Goal: Transaction & Acquisition: Purchase product/service

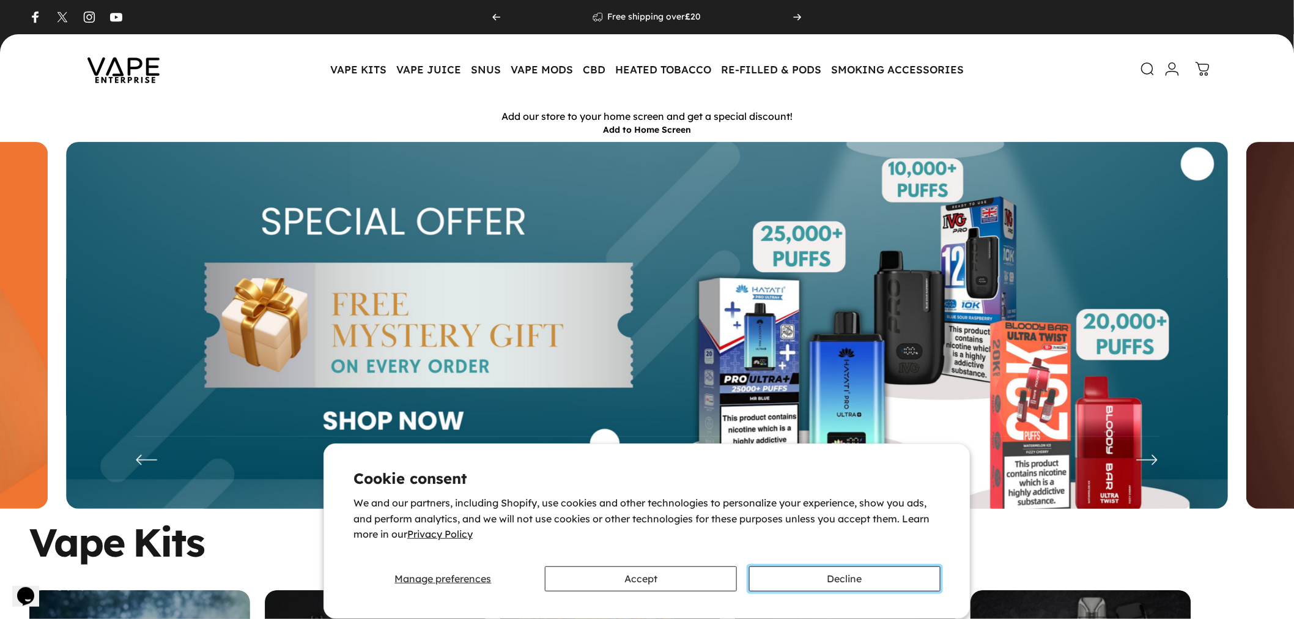
click at [844, 584] on button "Decline" at bounding box center [844, 578] width 191 height 25
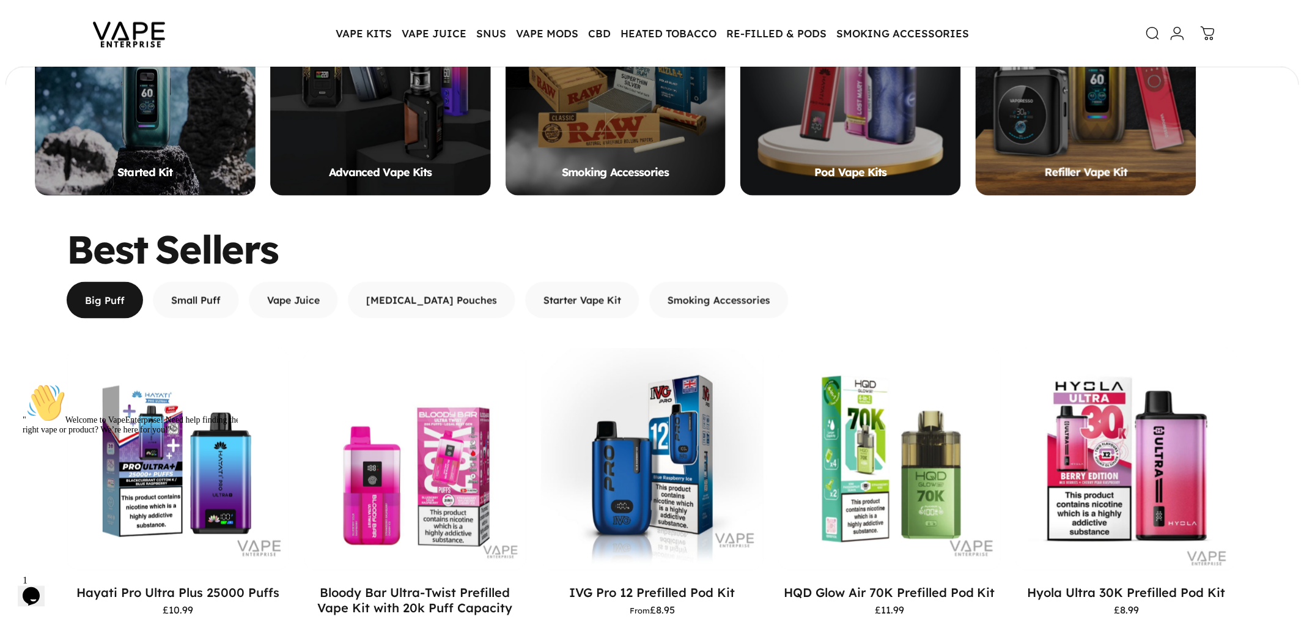
scroll to position [609, 0]
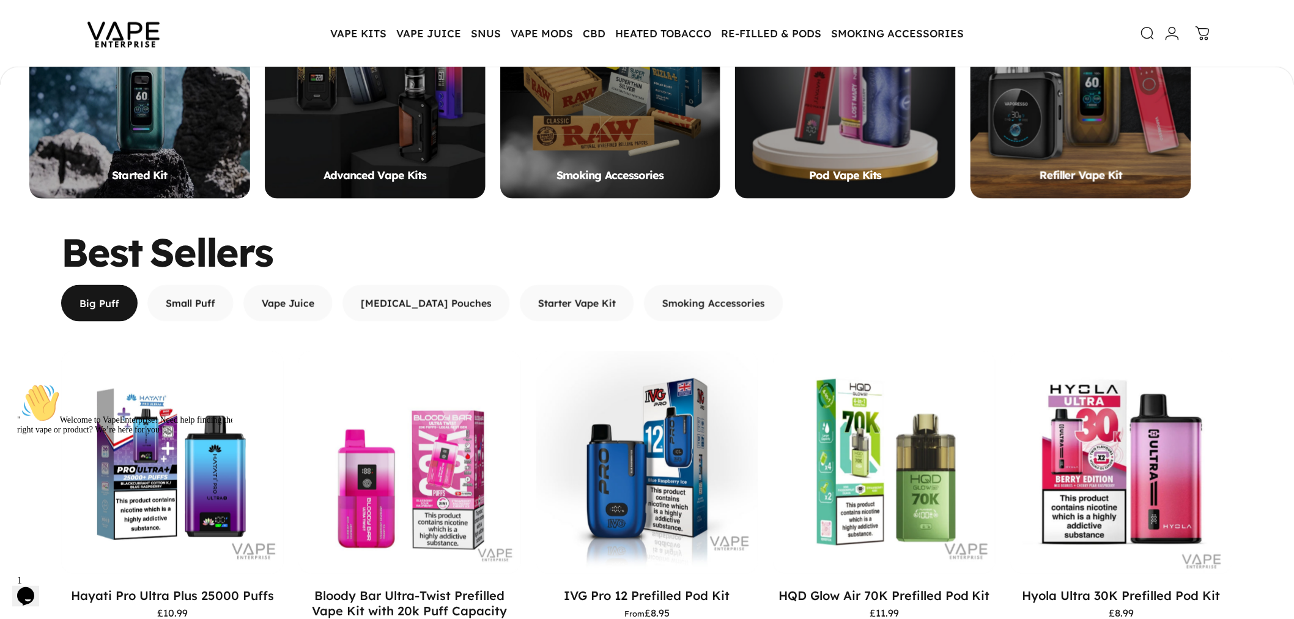
click at [1150, 35] on icon at bounding box center [1147, 33] width 15 height 15
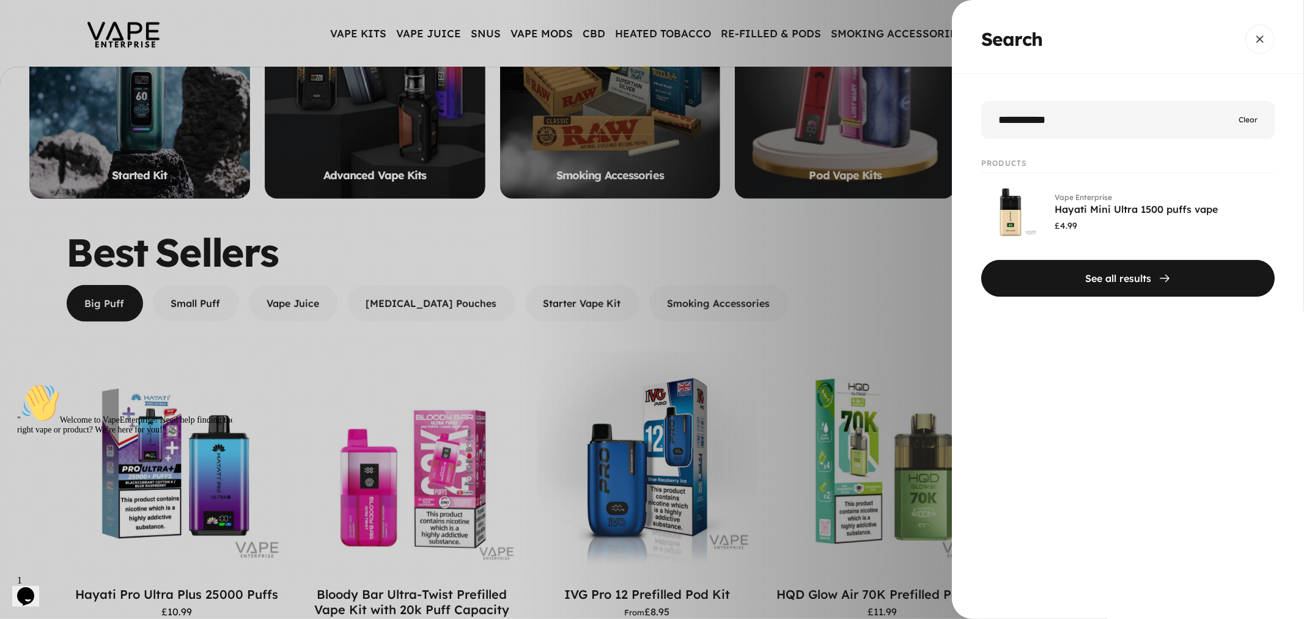
type input "**********"
click at [981, 260] on button "See all results" at bounding box center [1128, 278] width 294 height 37
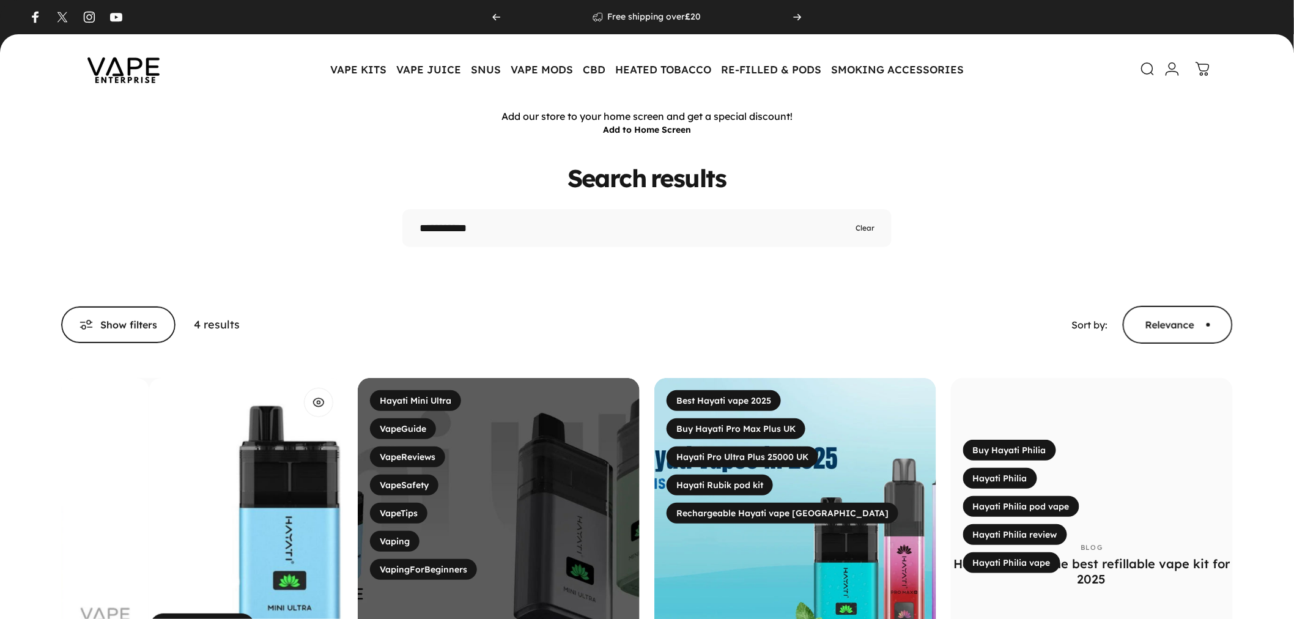
click at [204, 471] on img "Hayati Mini Ultra 1500 puffs vape" at bounding box center [290, 519] width 282 height 282
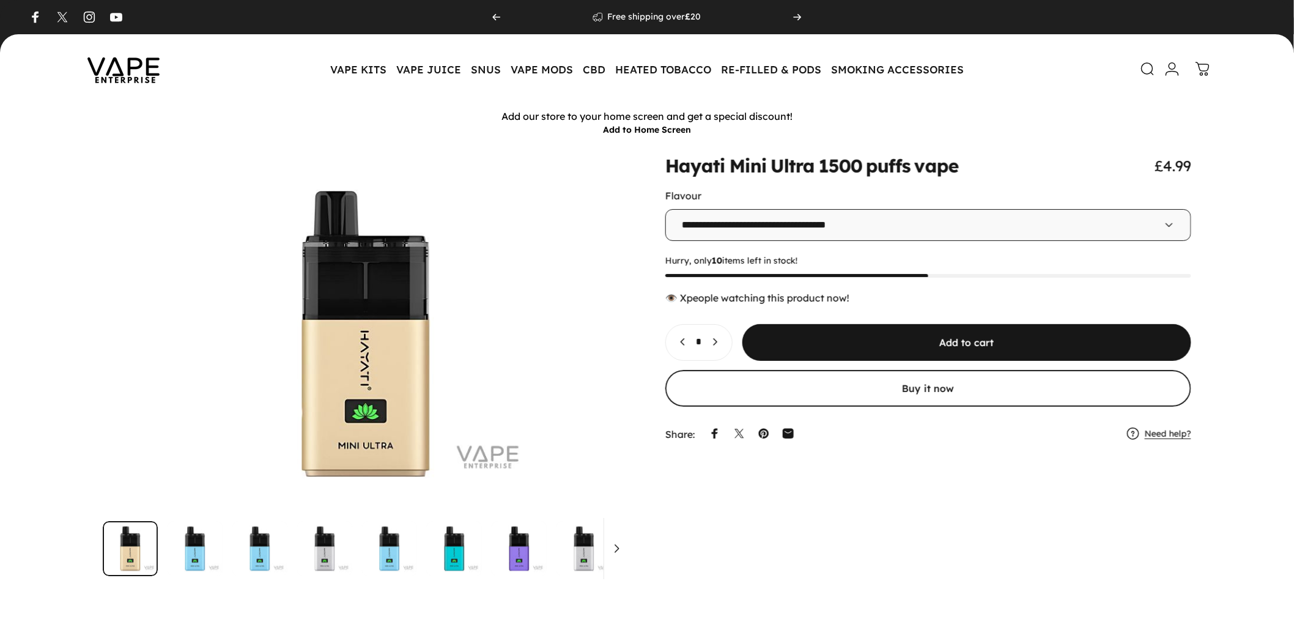
click at [762, 184] on animate-element "**********" at bounding box center [928, 302] width 526 height 290
click at [766, 226] on select "**********" at bounding box center [928, 225] width 526 height 32
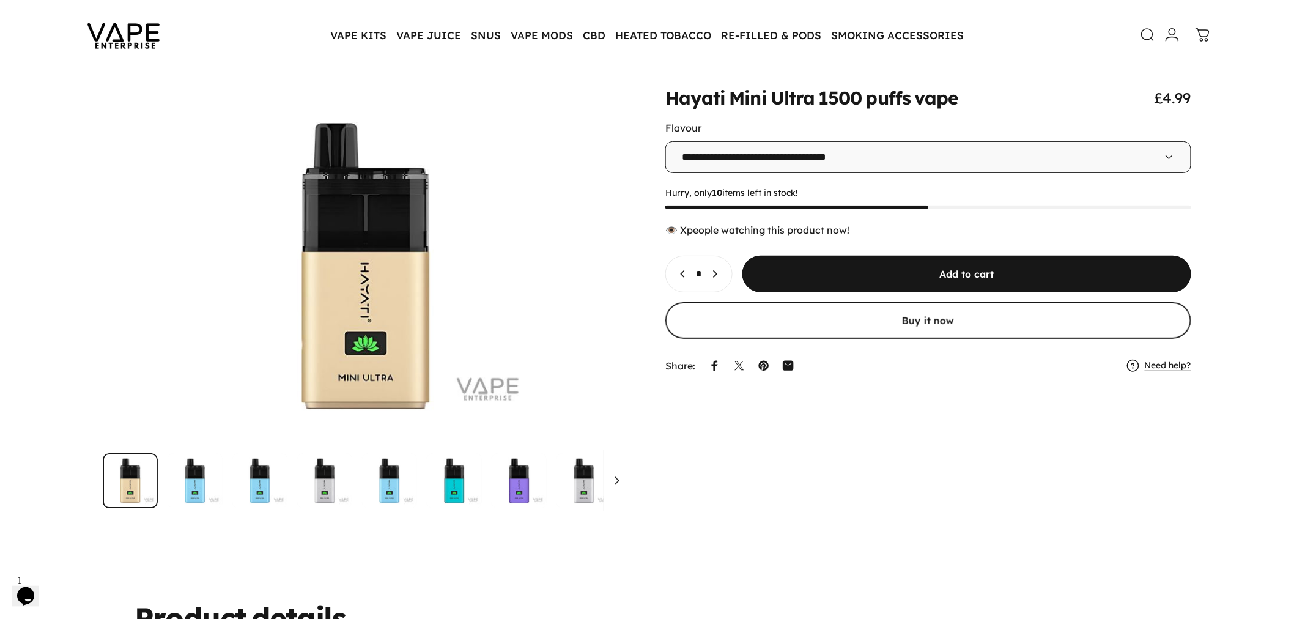
click at [753, 489] on div "**********" at bounding box center [646, 298] width 1235 height 419
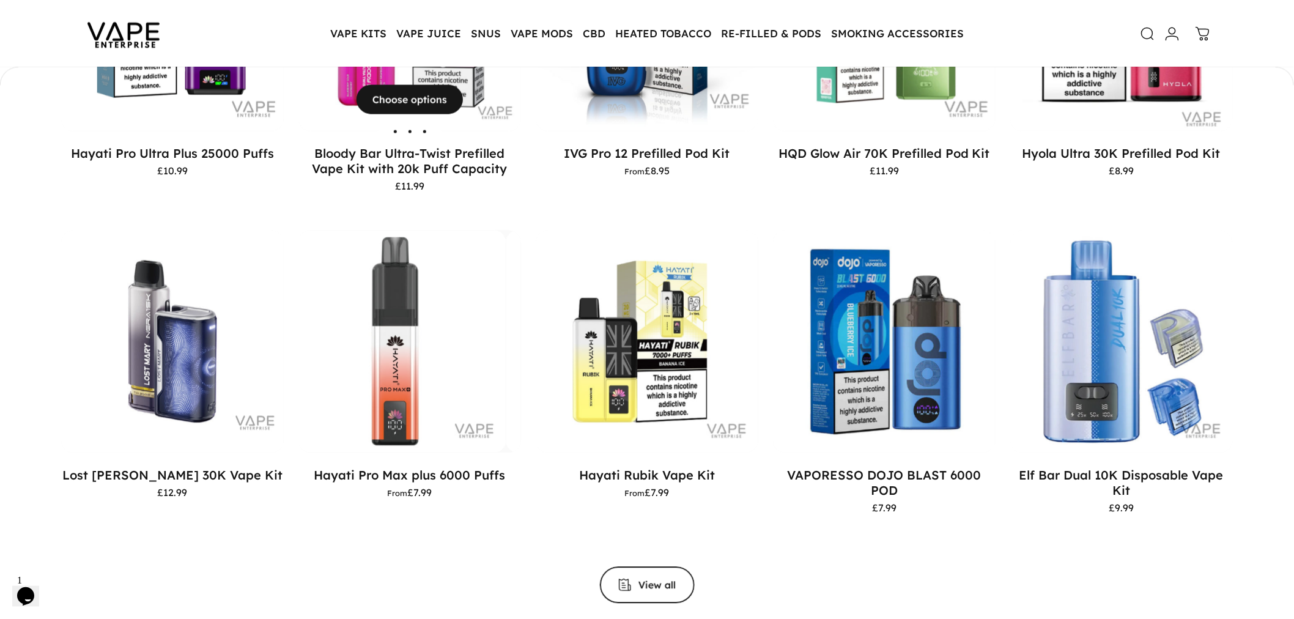
scroll to position [712, 0]
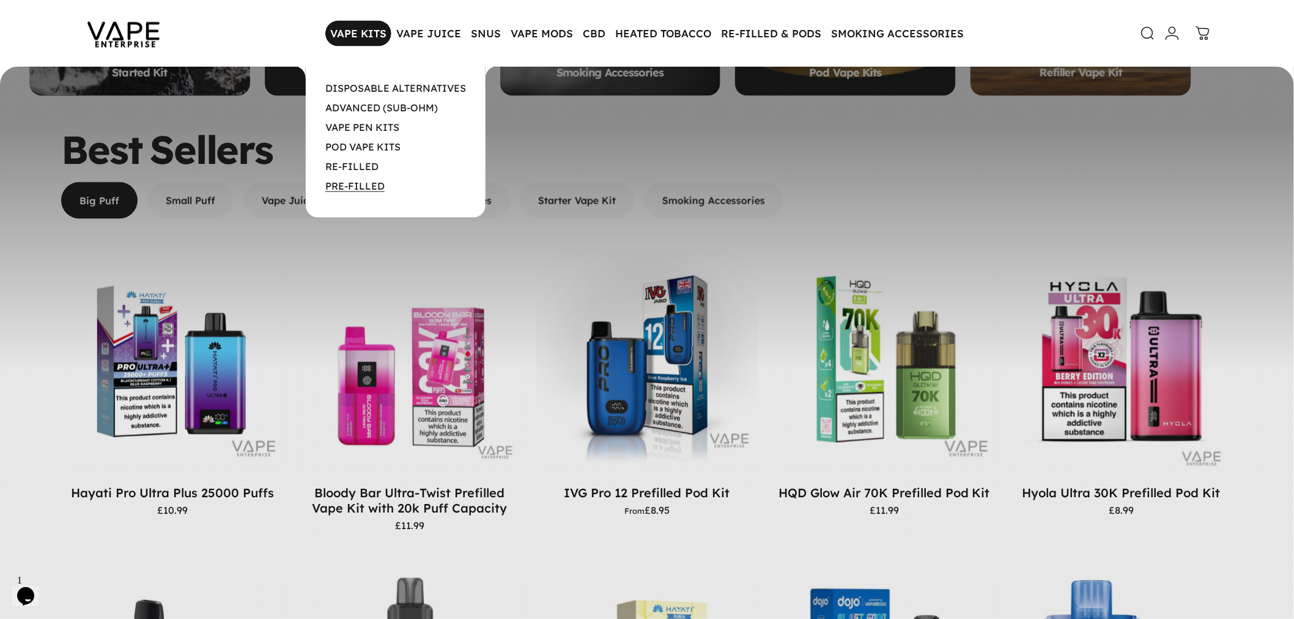
click at [355, 188] on link "PRE-FILLED" at bounding box center [354, 186] width 59 height 12
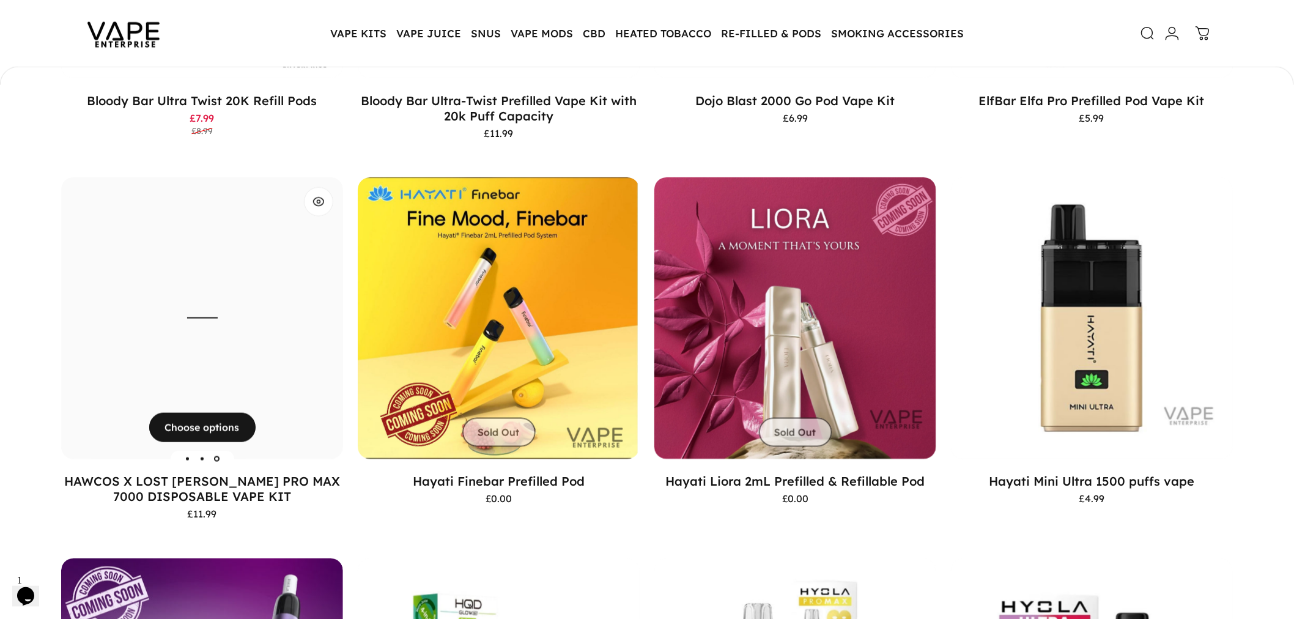
scroll to position [608, 0]
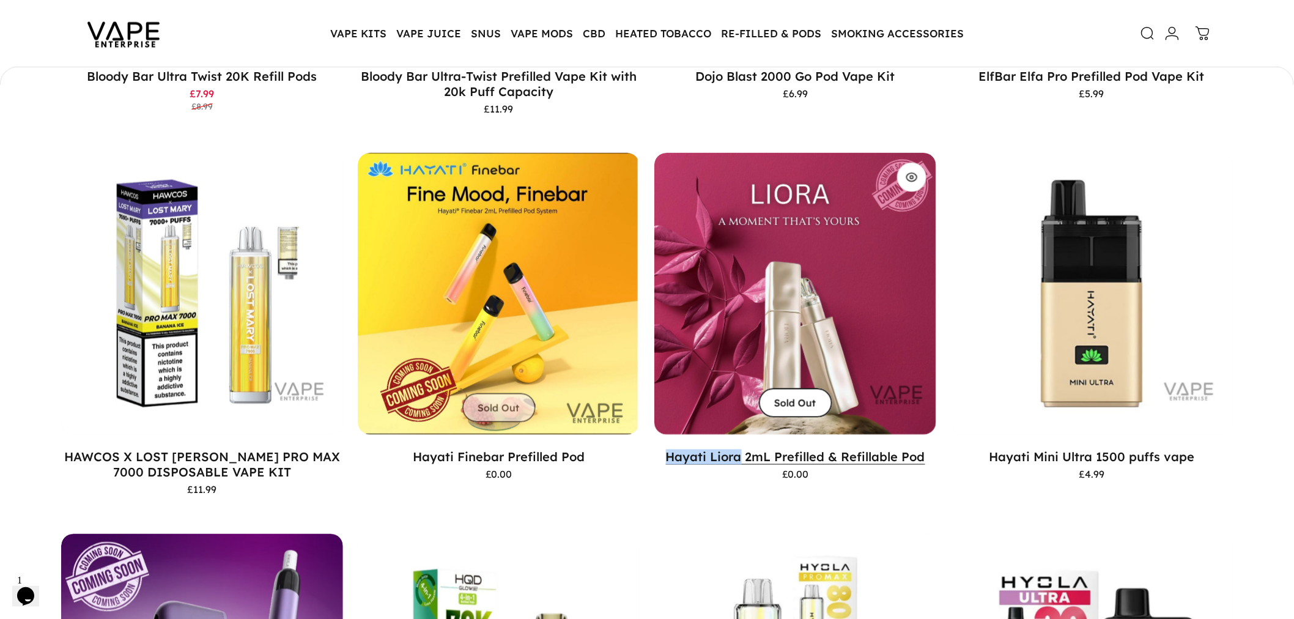
drag, startPoint x: 753, startPoint y: 445, endPoint x: 737, endPoint y: 445, distance: 15.3
click at [737, 449] on p "Hayati Liora 2mL Prefilled & Refillable Pod" at bounding box center [795, 456] width 282 height 15
copy link "Hayati Liora"
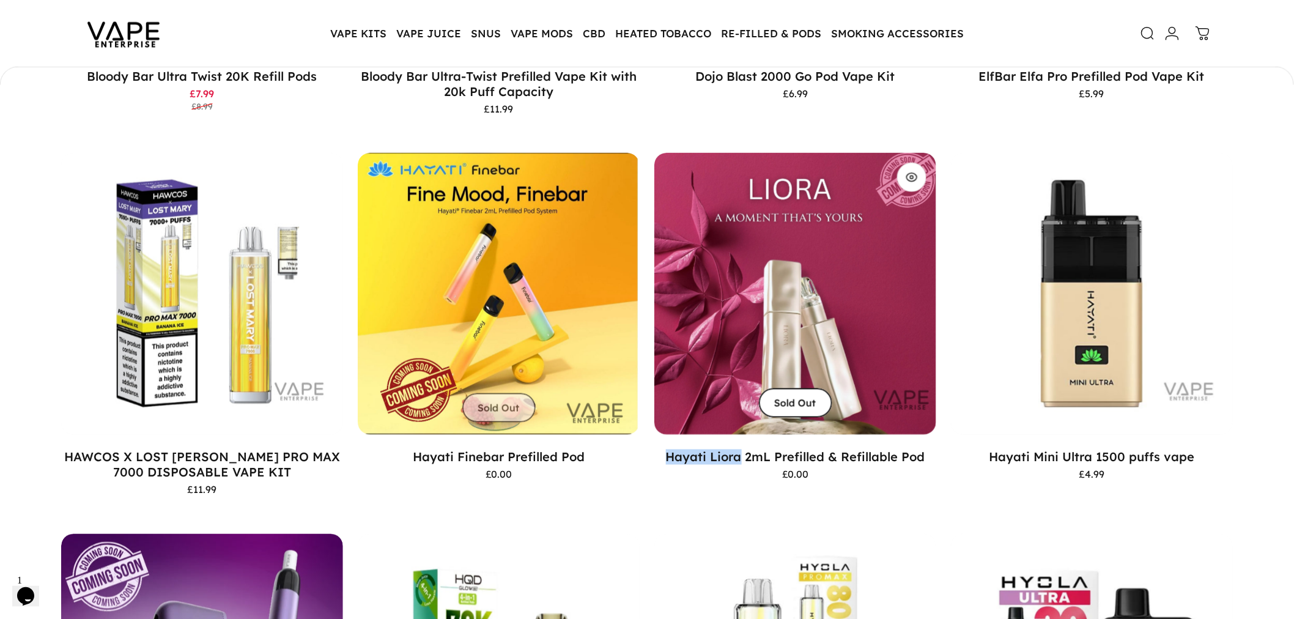
click at [893, 291] on img "Hayati Liora 2mL Prefilled & Refillable Pod" at bounding box center [795, 294] width 296 height 296
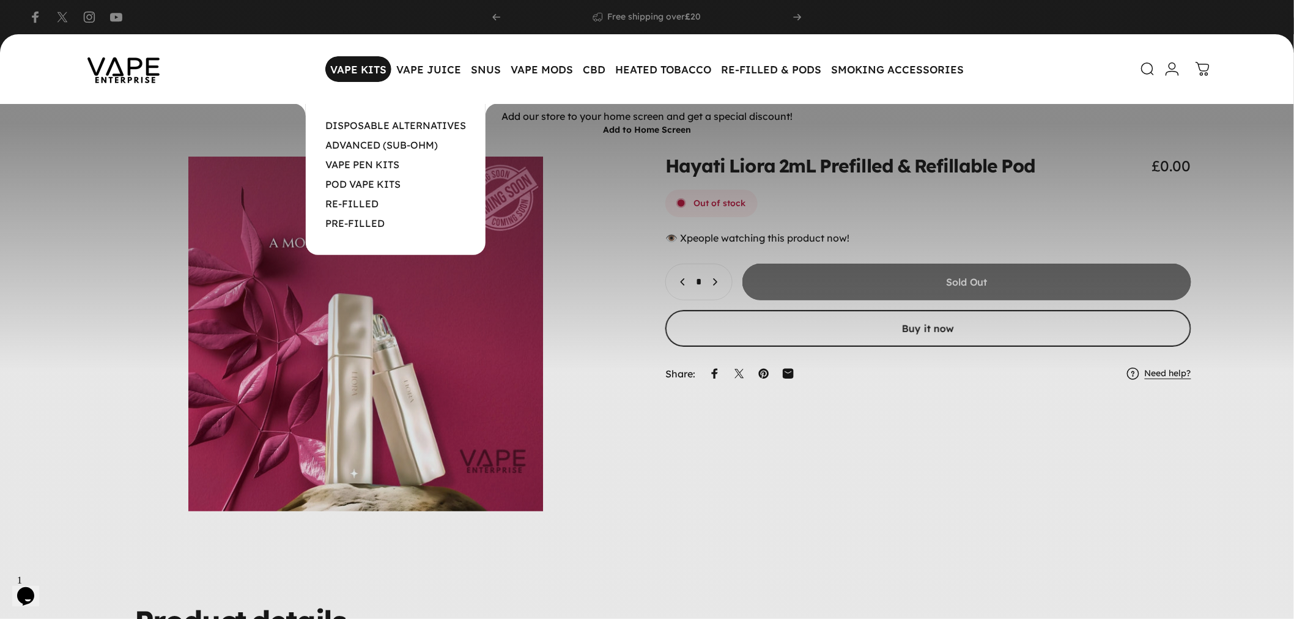
click at [352, 64] on magnet-element "VAPE KITS VAPE KITS" at bounding box center [358, 69] width 66 height 26
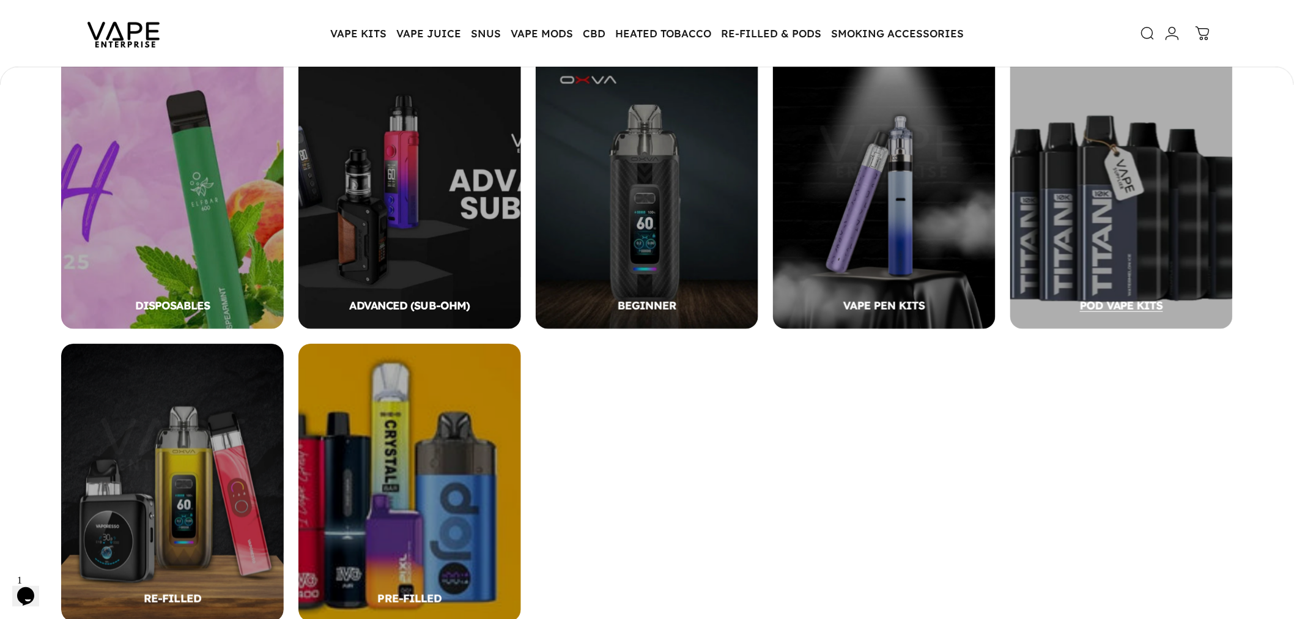
scroll to position [306, 0]
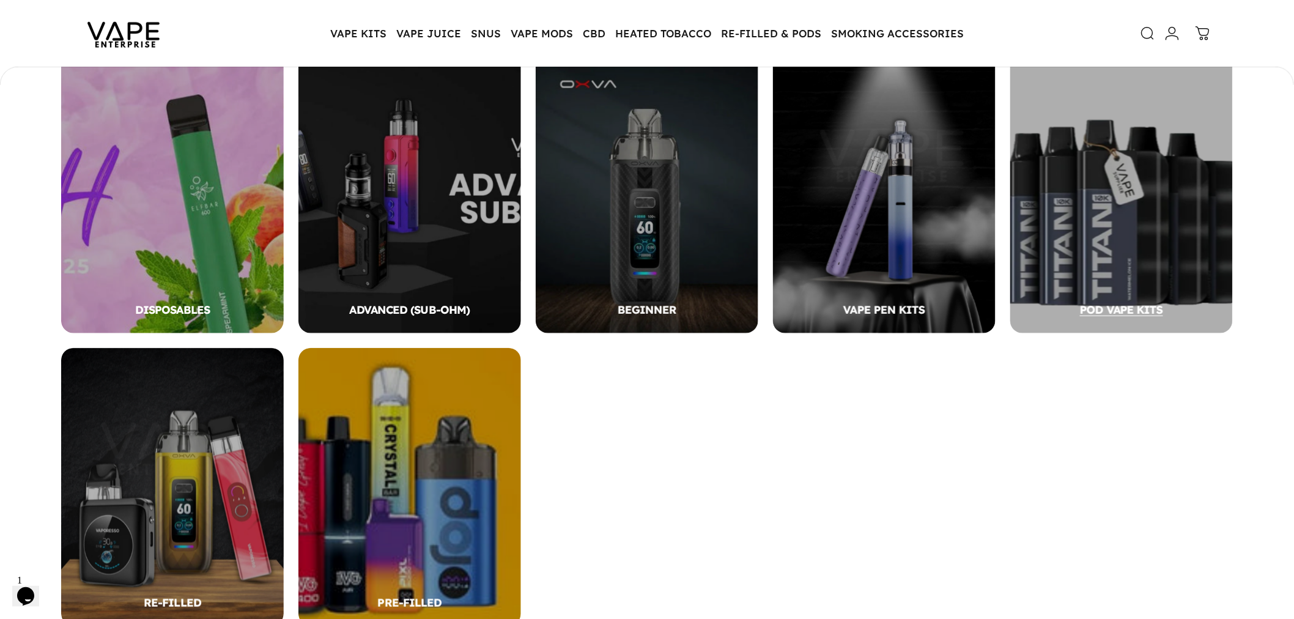
click at [1188, 196] on div "POD VAPE KITS" at bounding box center [1121, 194] width 223 height 278
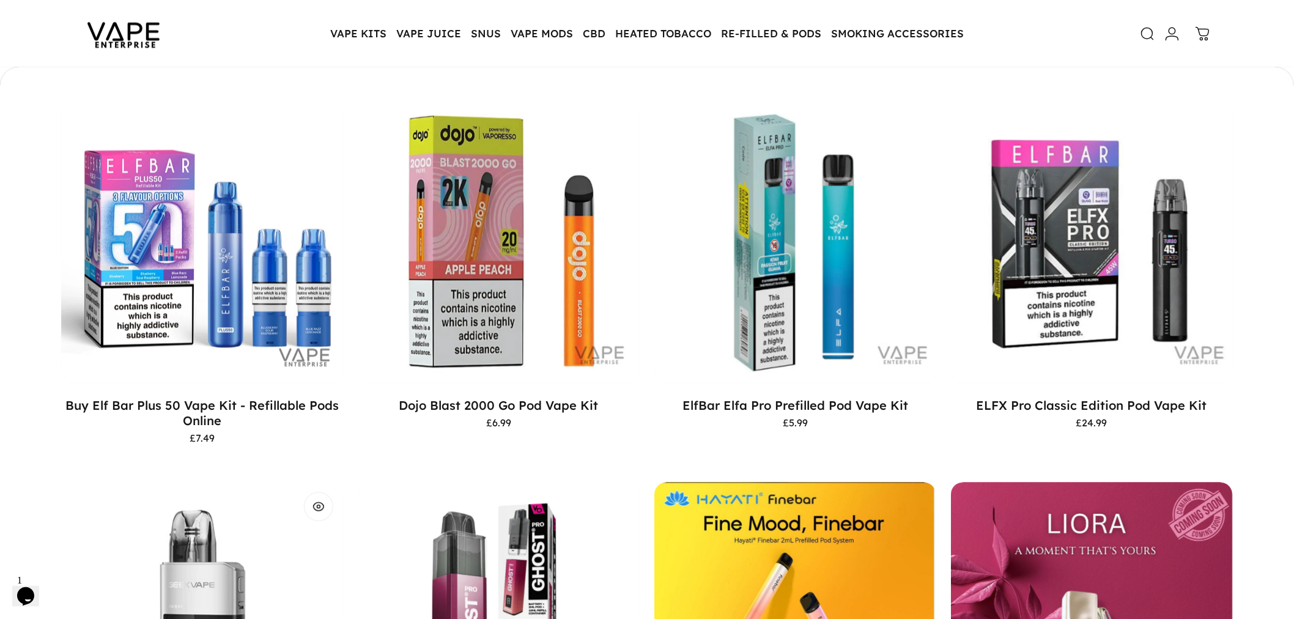
scroll to position [986, 0]
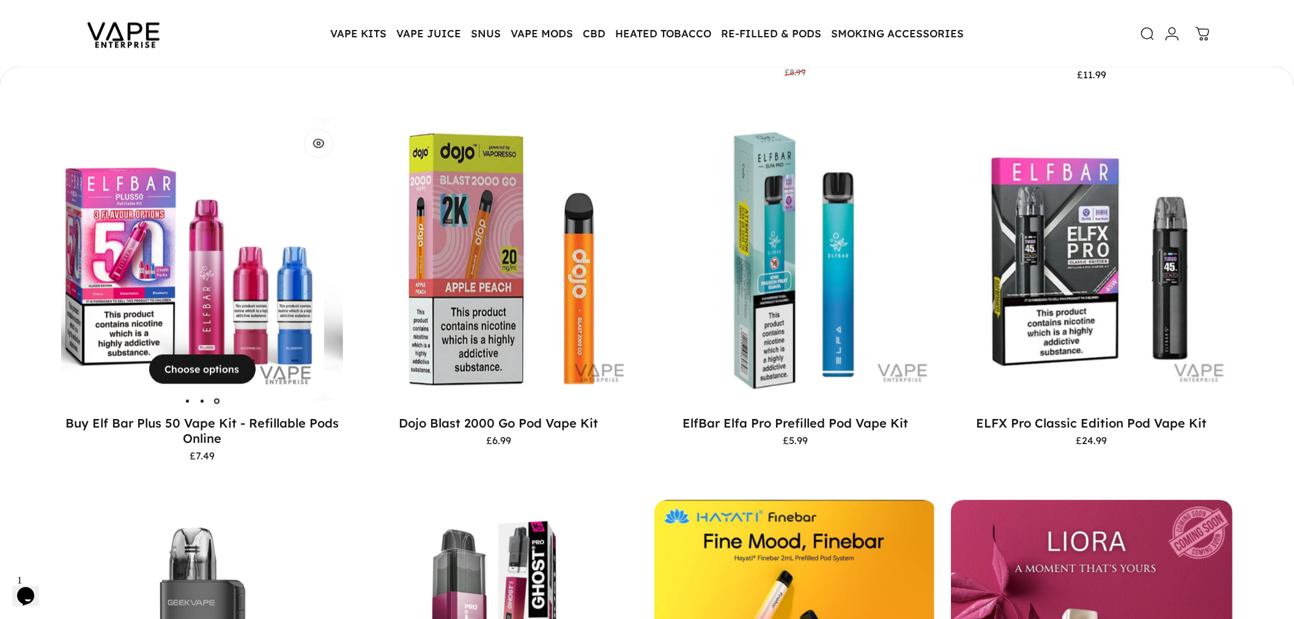
click at [324, 290] on img "Buy Elf Bar Plus 50 Vape Kit - Refillable Pods Online" at bounding box center [465, 260] width 282 height 282
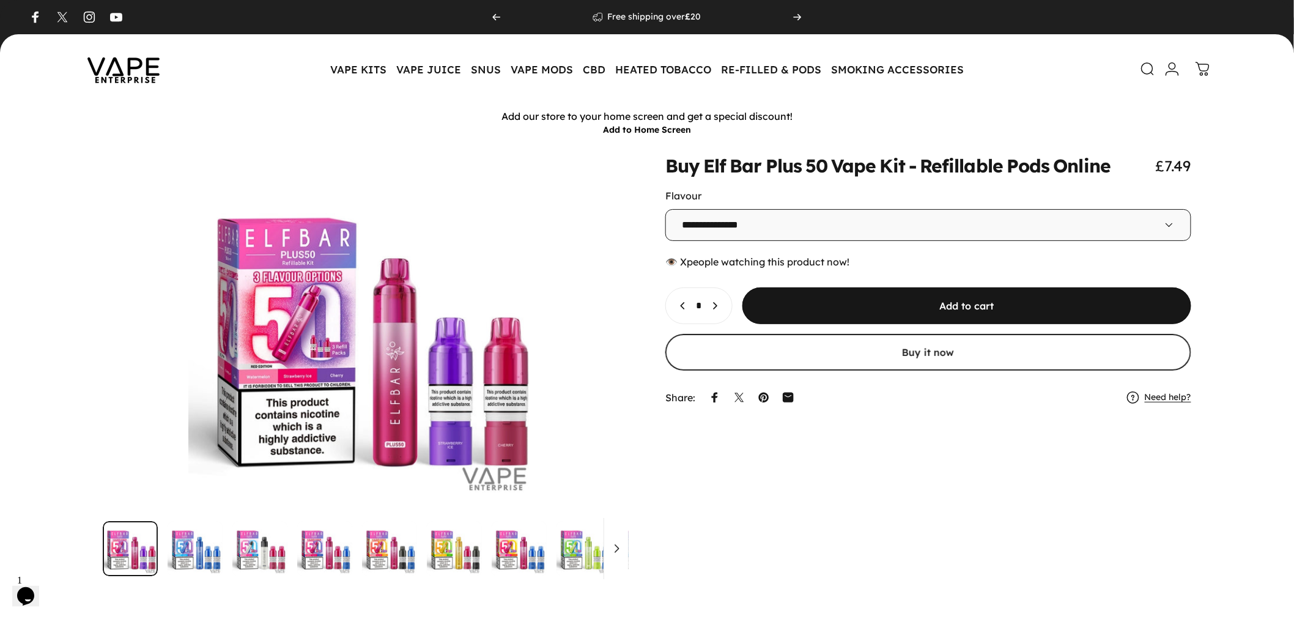
click at [714, 227] on select "**********" at bounding box center [928, 225] width 526 height 32
drag, startPoint x: 862, startPoint y: 612, endPoint x: 846, endPoint y: 591, distance: 26.5
click at [862, 610] on div "**********" at bounding box center [647, 385] width 1294 height 486
drag, startPoint x: 705, startPoint y: 164, endPoint x: 726, endPoint y: 175, distance: 23.8
click at [726, 175] on animate-element "Elf" at bounding box center [714, 166] width 23 height 18
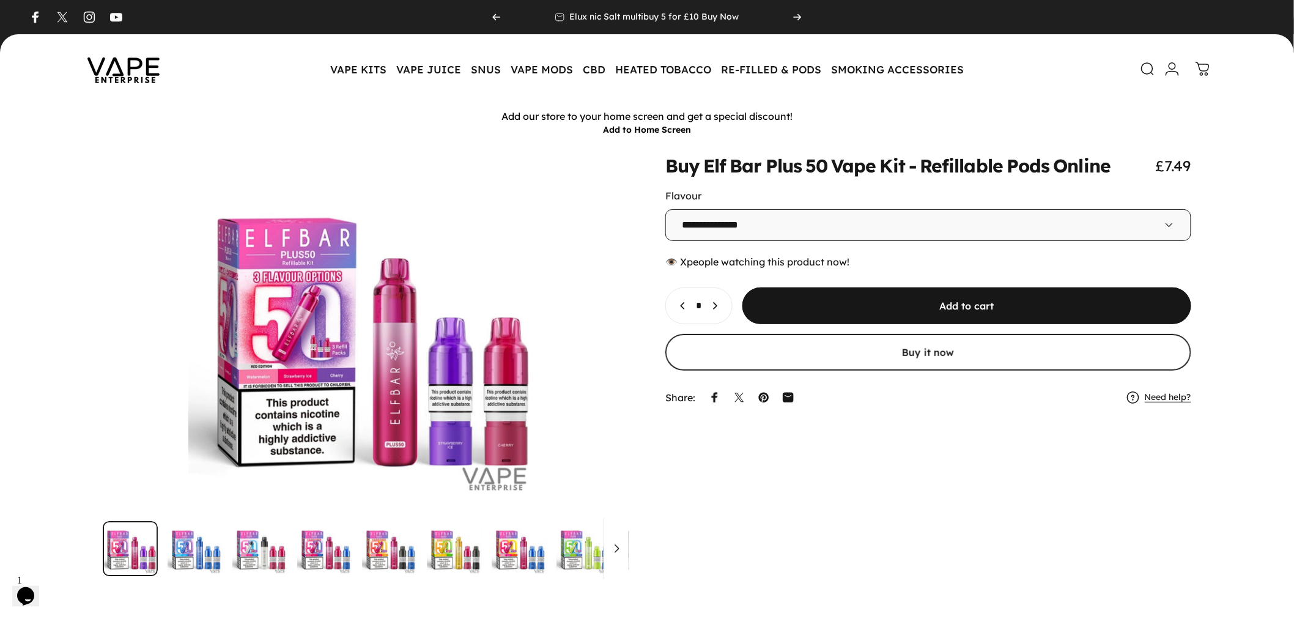
click at [805, 523] on div "**********" at bounding box center [646, 366] width 1235 height 419
drag, startPoint x: 706, startPoint y: 166, endPoint x: 909, endPoint y: 168, distance: 203.0
click at [909, 168] on split-words "Buy Elf Bar Plus 50 Vape Kit - Refillable Pods Online" at bounding box center [887, 166] width 445 height 18
copy split-words "Elf Bar Plus 50 Vape Kit"
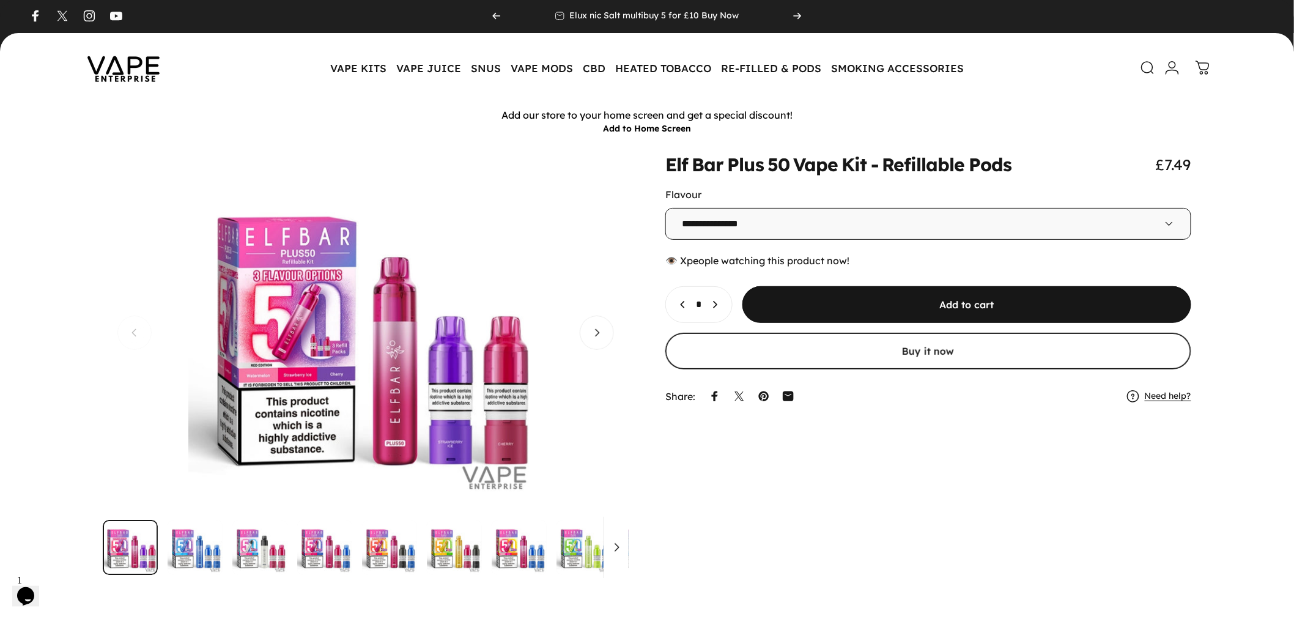
scroll to position [1, 0]
click at [1139, 68] on link "Search" at bounding box center [1141, 68] width 27 height 27
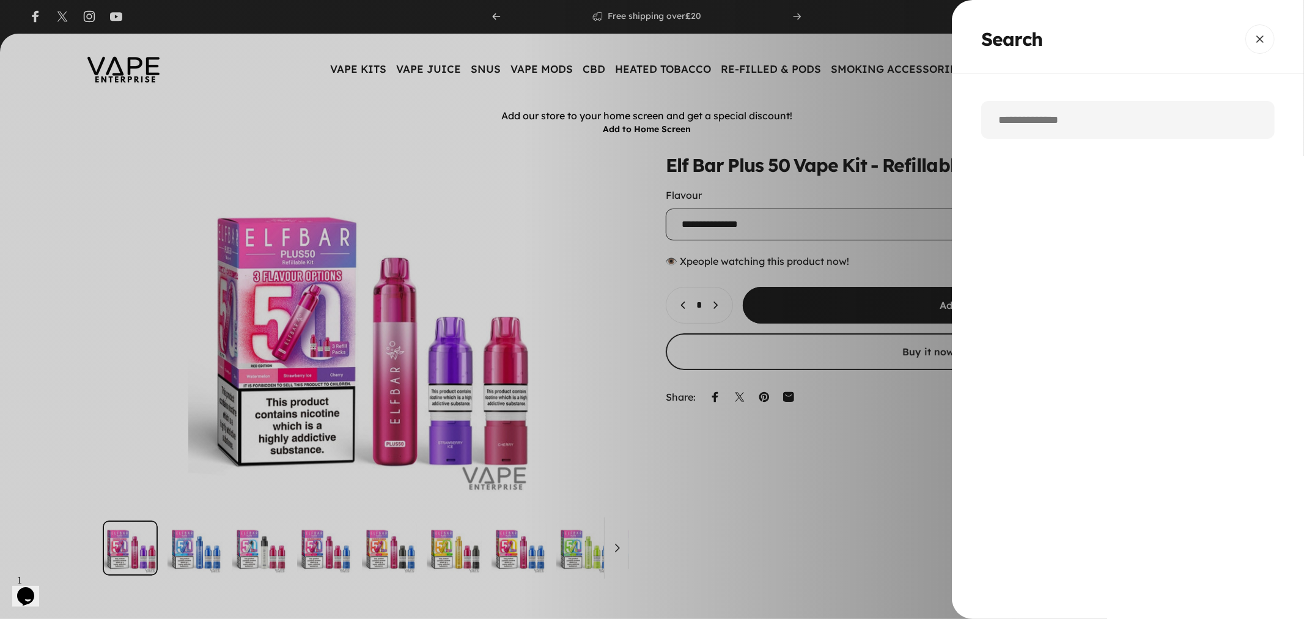
click at [1032, 127] on input "Search" at bounding box center [1128, 120] width 294 height 38
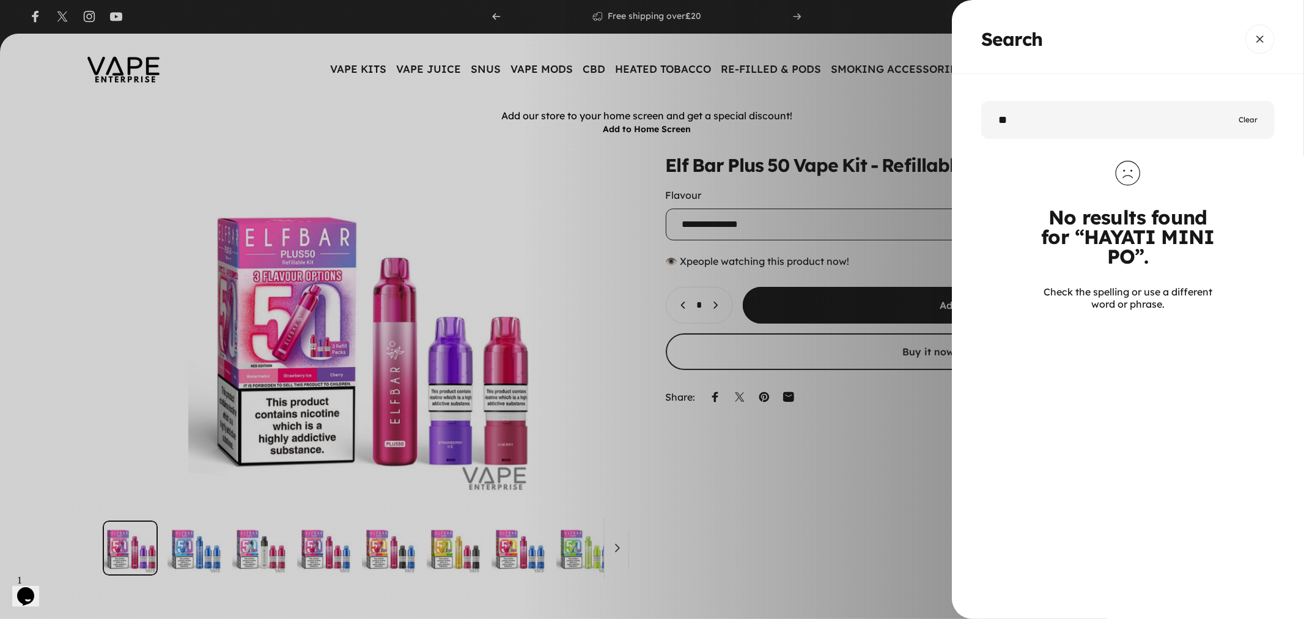
type input "*"
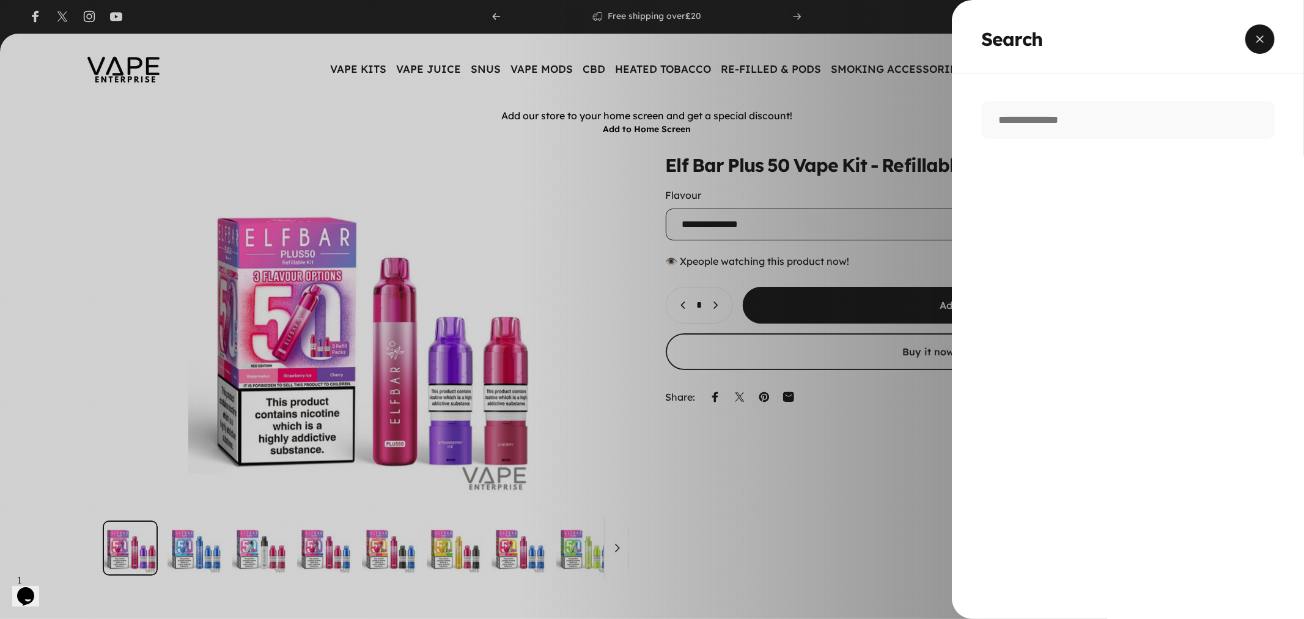
click at [1264, 31] on button "Close" at bounding box center [1260, 38] width 29 height 29
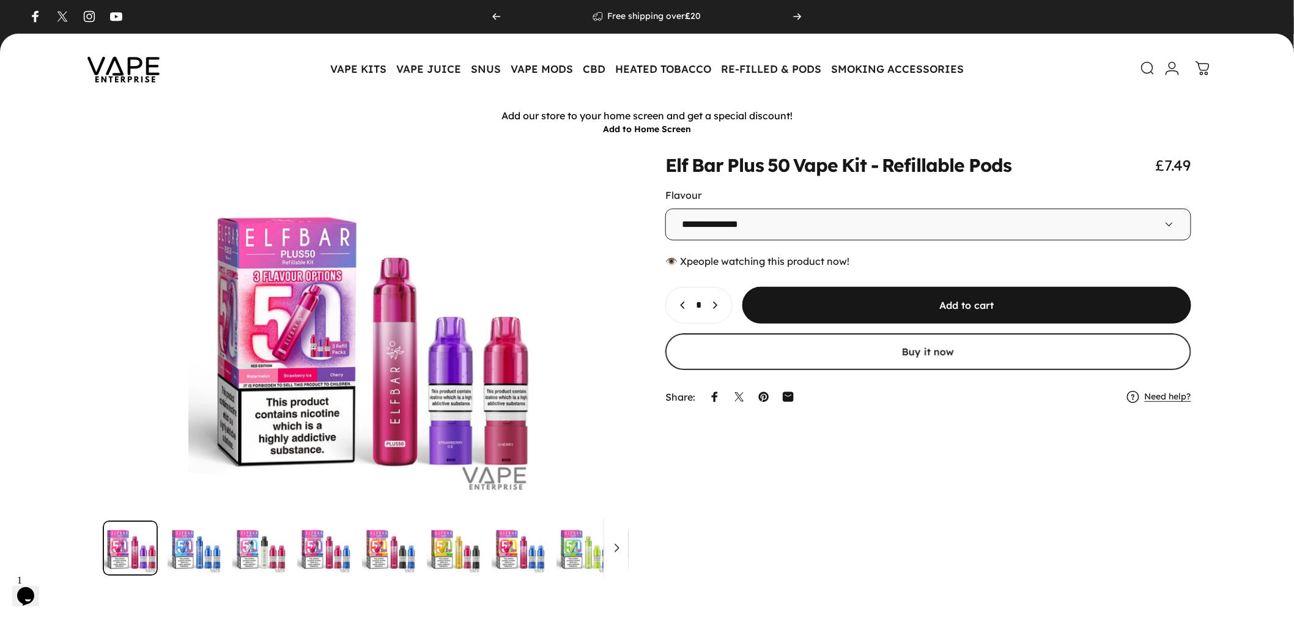
click at [139, 73] on img at bounding box center [123, 68] width 110 height 57
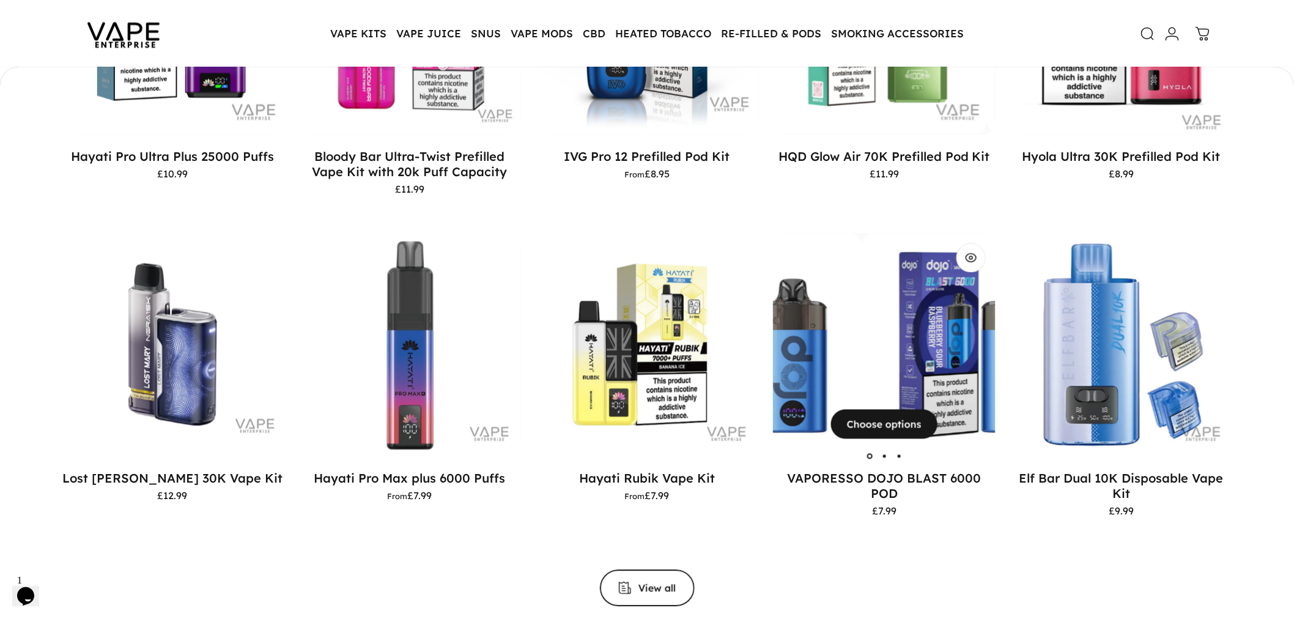
scroll to position [1121, 0]
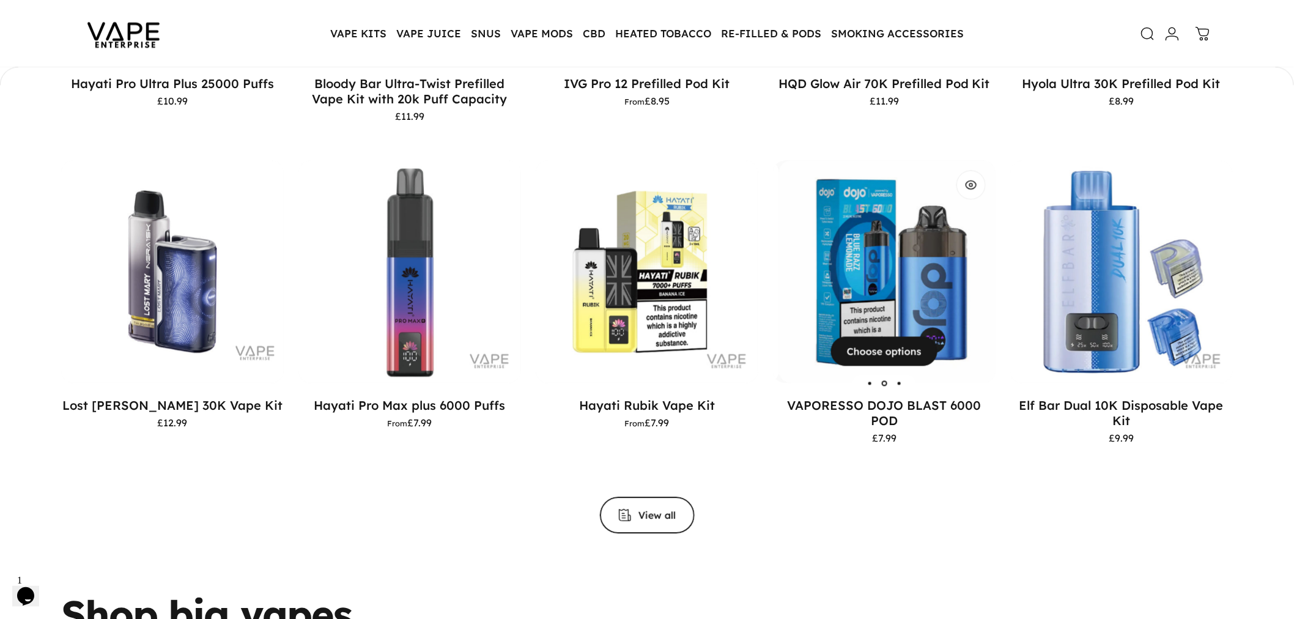
click at [857, 267] on img "VAPORESSO DOJO BLAST 6000 POD" at bounding box center [890, 271] width 223 height 223
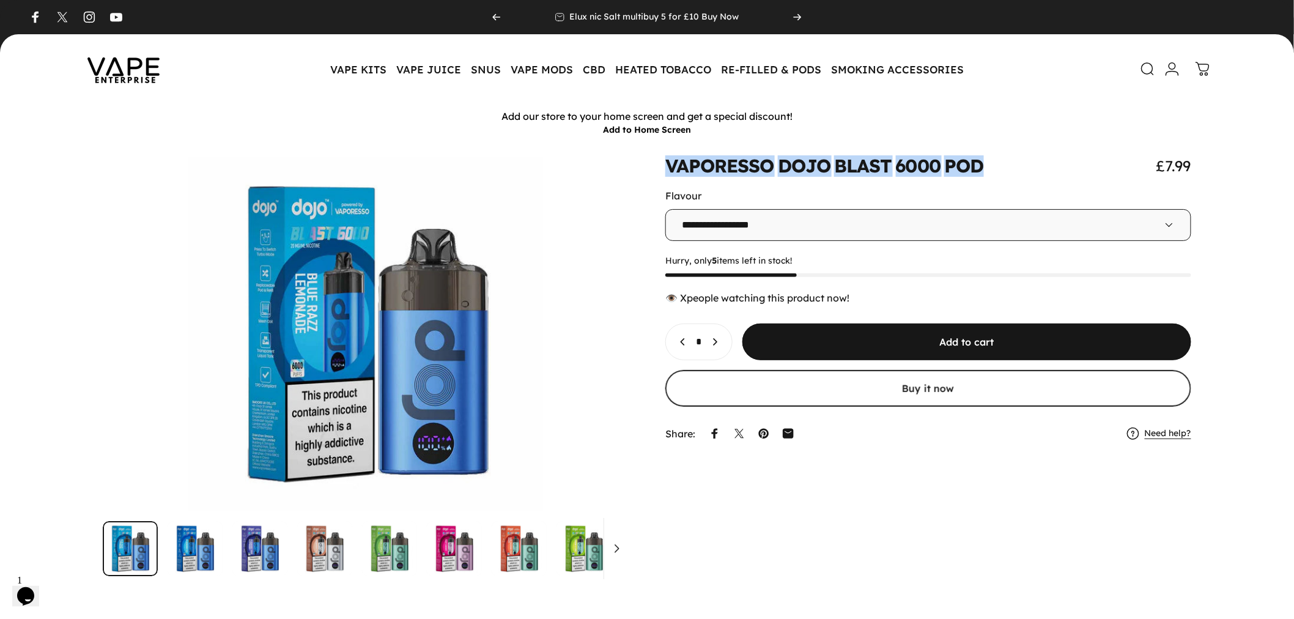
drag, startPoint x: 660, startPoint y: 167, endPoint x: 1055, endPoint y: 168, distance: 394.4
click at [1055, 168] on div "**********" at bounding box center [646, 366] width 1235 height 419
click at [970, 168] on animate-element "POD" at bounding box center [963, 166] width 39 height 18
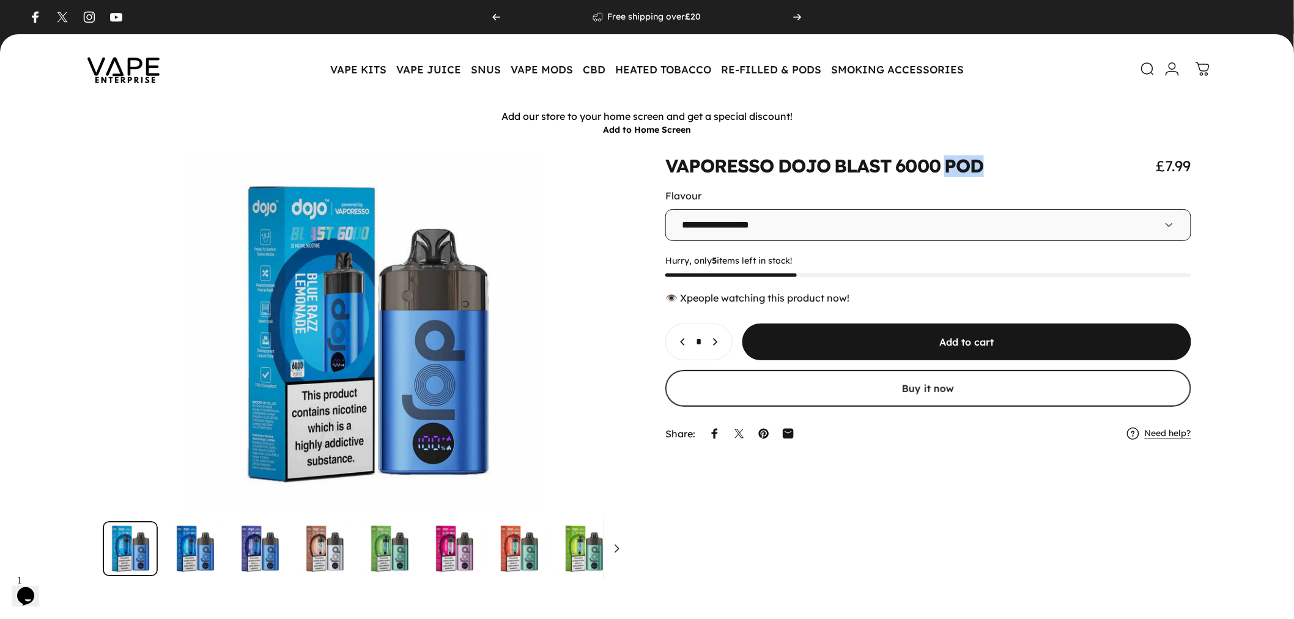
drag, startPoint x: 950, startPoint y: 166, endPoint x: 1061, endPoint y: 166, distance: 111.3
click at [1061, 166] on div "VAPORESSO DOJO BLAST 6000 POD £7.99" at bounding box center [928, 166] width 526 height 18
click at [879, 176] on animate-element "**********" at bounding box center [928, 302] width 526 height 290
drag, startPoint x: 665, startPoint y: 172, endPoint x: 1037, endPoint y: 171, distance: 372.4
click at [1037, 171] on div "VAPORESSO DOJO BLAST 6000 POD £7.99" at bounding box center [928, 166] width 526 height 18
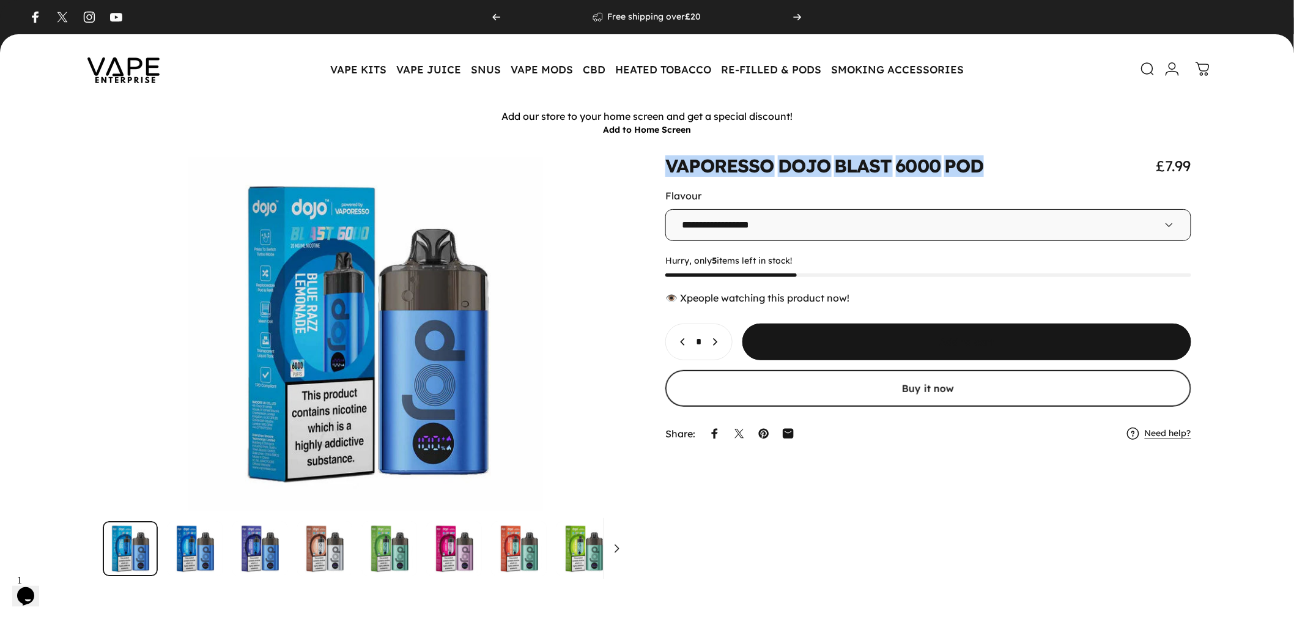
copy split-words "VAPORESSO DOJO BLAST 6000 POD"
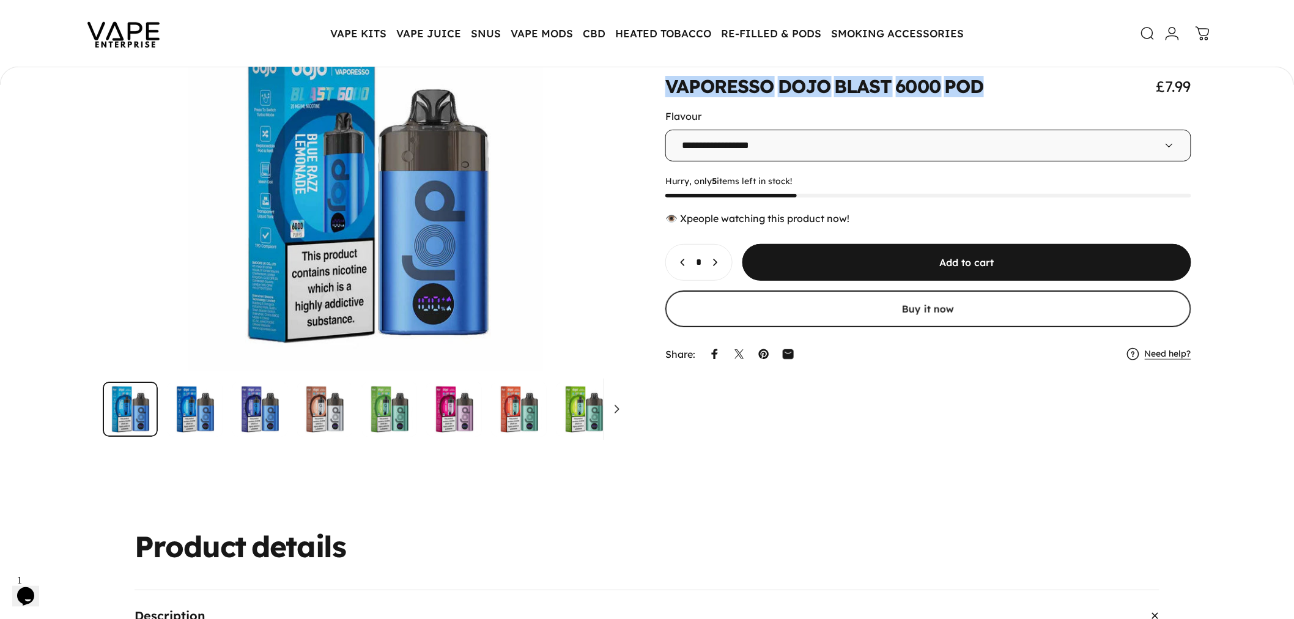
scroll to position [133, 0]
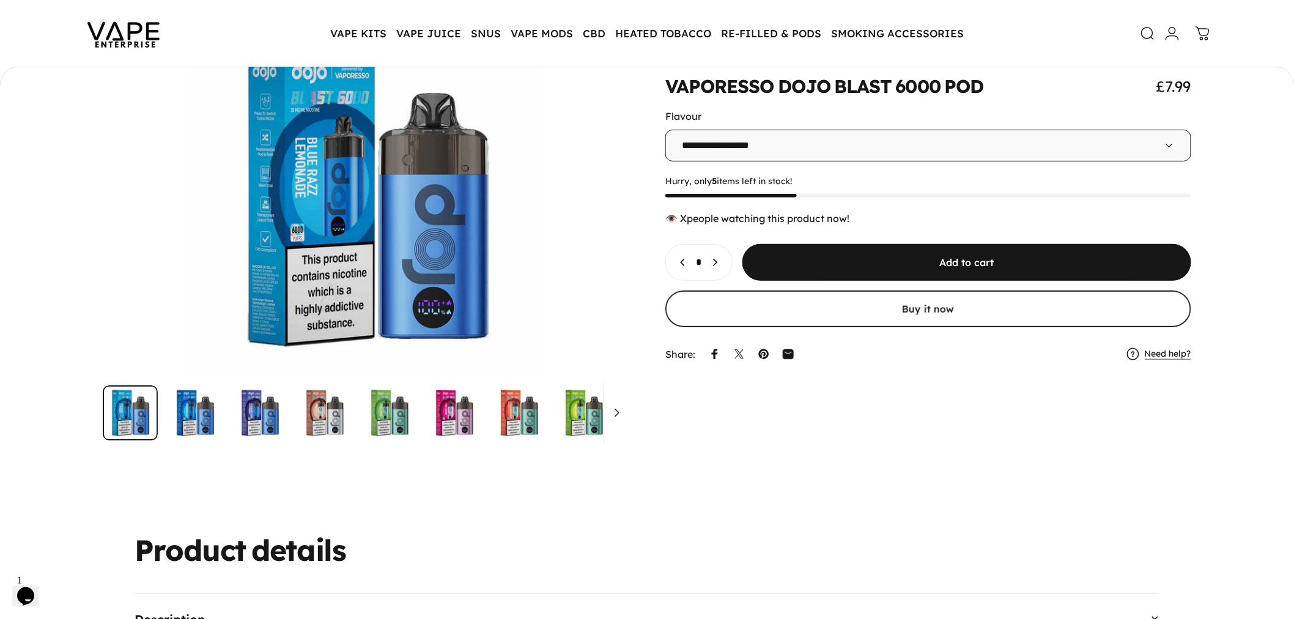
click at [670, 489] on div "**********" at bounding box center [647, 249] width 1294 height 486
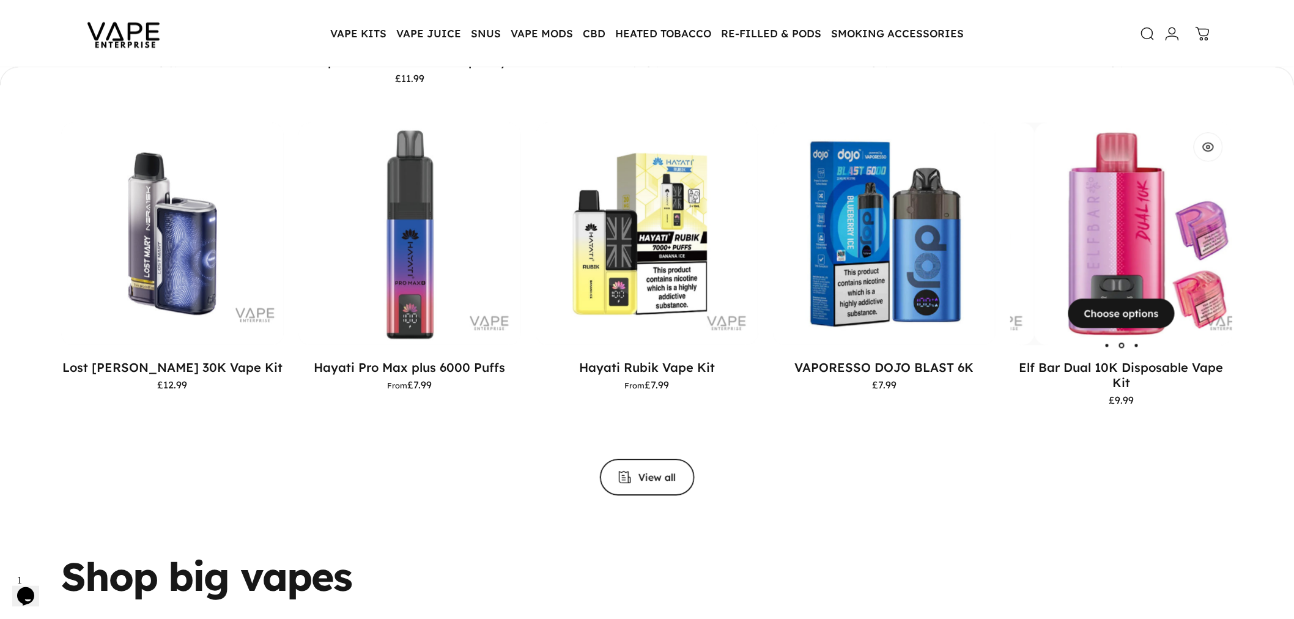
click at [1134, 232] on img "Elf Bar Dual 10K Disposable Vape Kit" at bounding box center [1146, 233] width 223 height 223
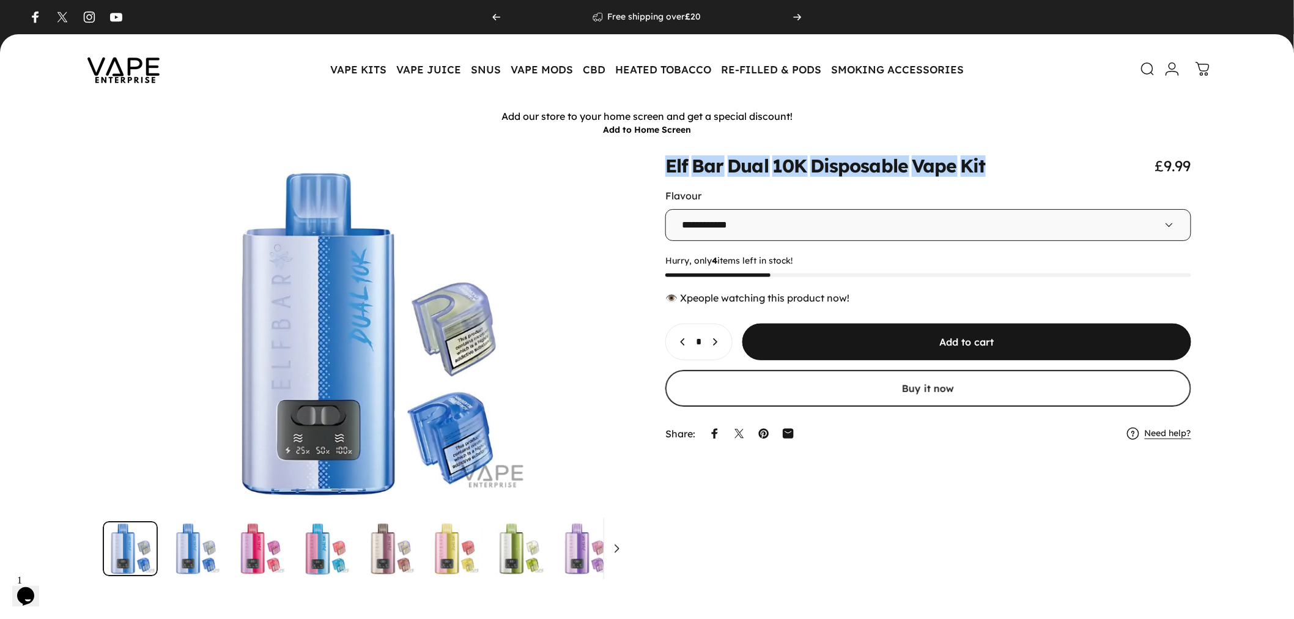
drag, startPoint x: 651, startPoint y: 169, endPoint x: 1038, endPoint y: 160, distance: 387.2
click at [1038, 160] on div "**********" at bounding box center [646, 366] width 1235 height 419
copy split-words "Elf Bar Dual 10K Disposable Vape Kit"
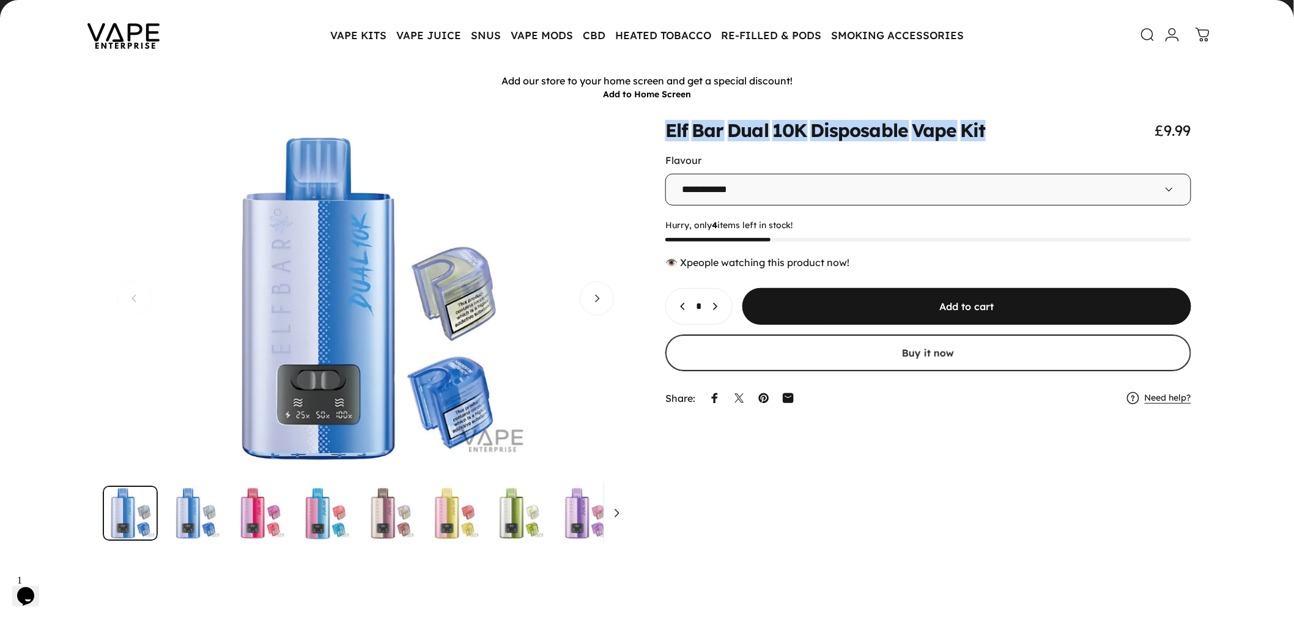
scroll to position [68, 0]
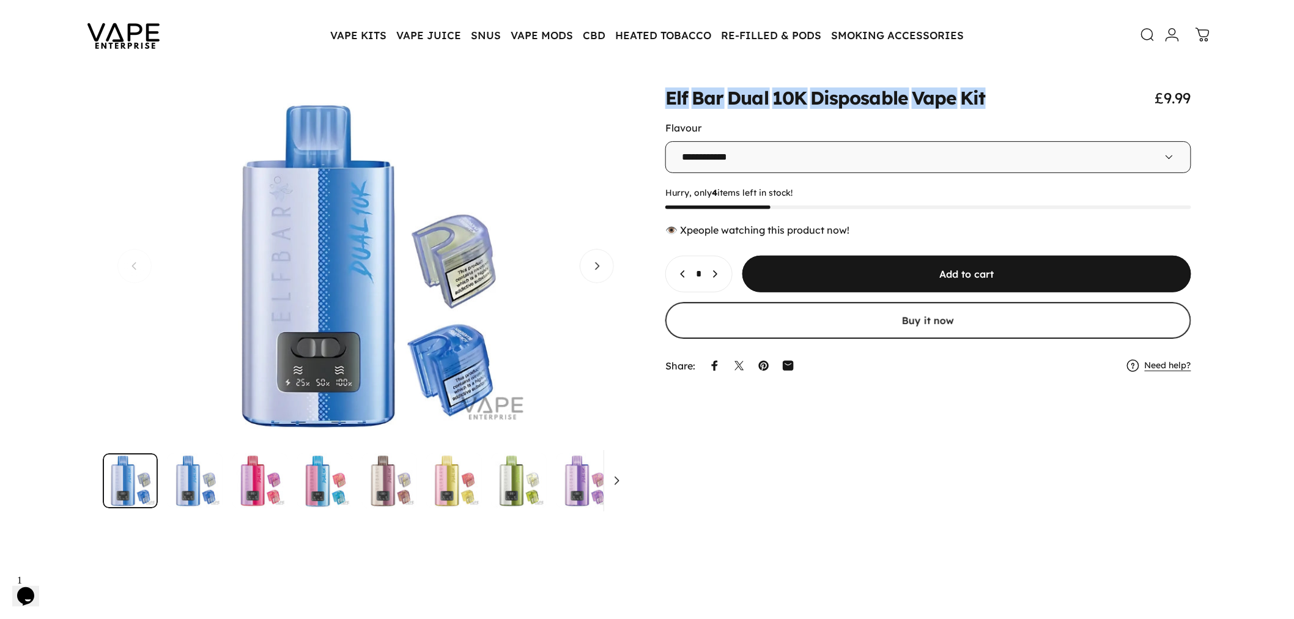
click at [321, 490] on img "Go to item" at bounding box center [324, 480] width 55 height 55
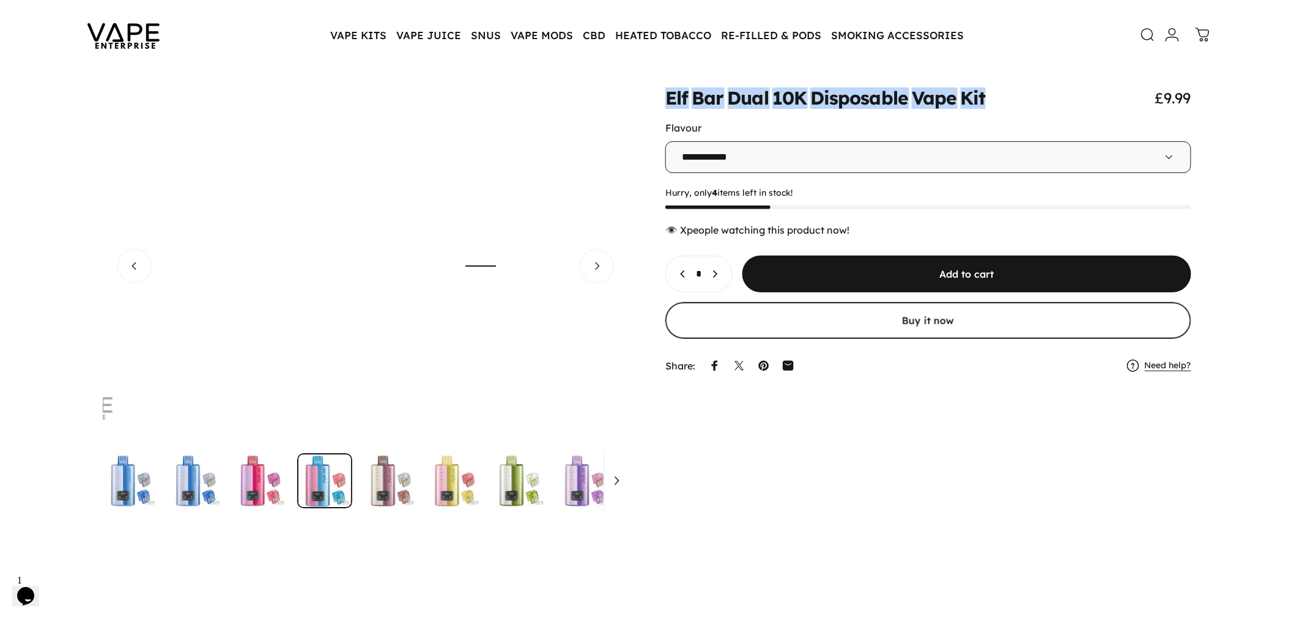
scroll to position [0, 1578]
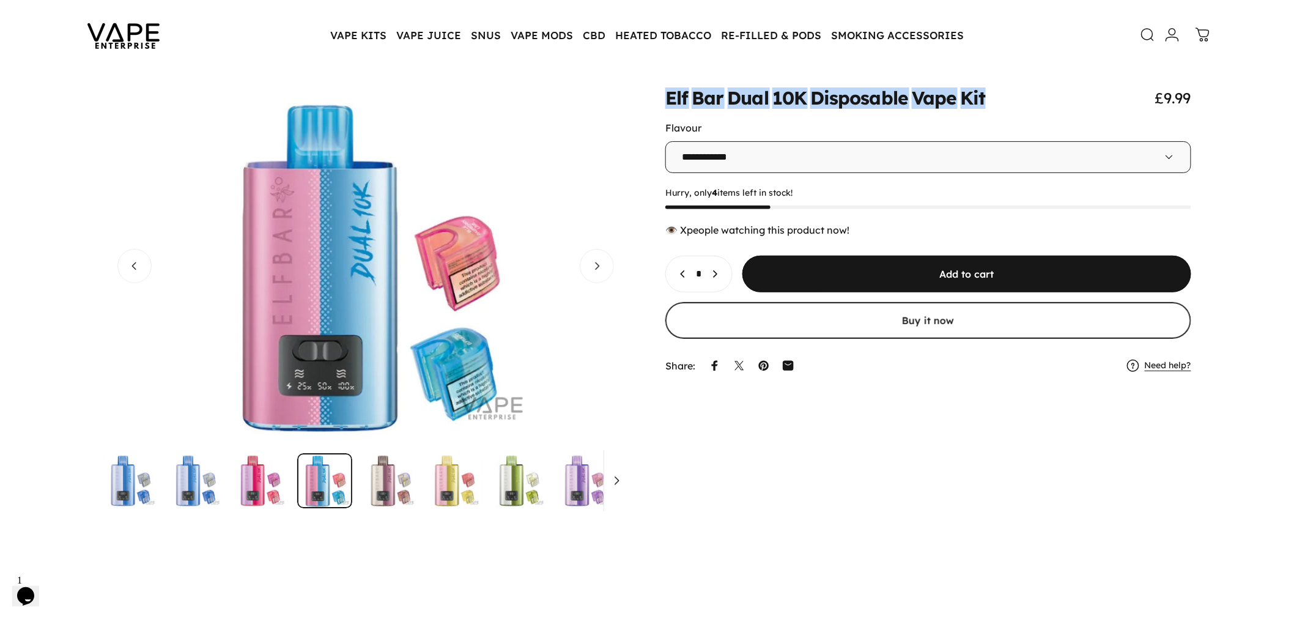
click at [208, 487] on img "Go to item" at bounding box center [195, 480] width 55 height 55
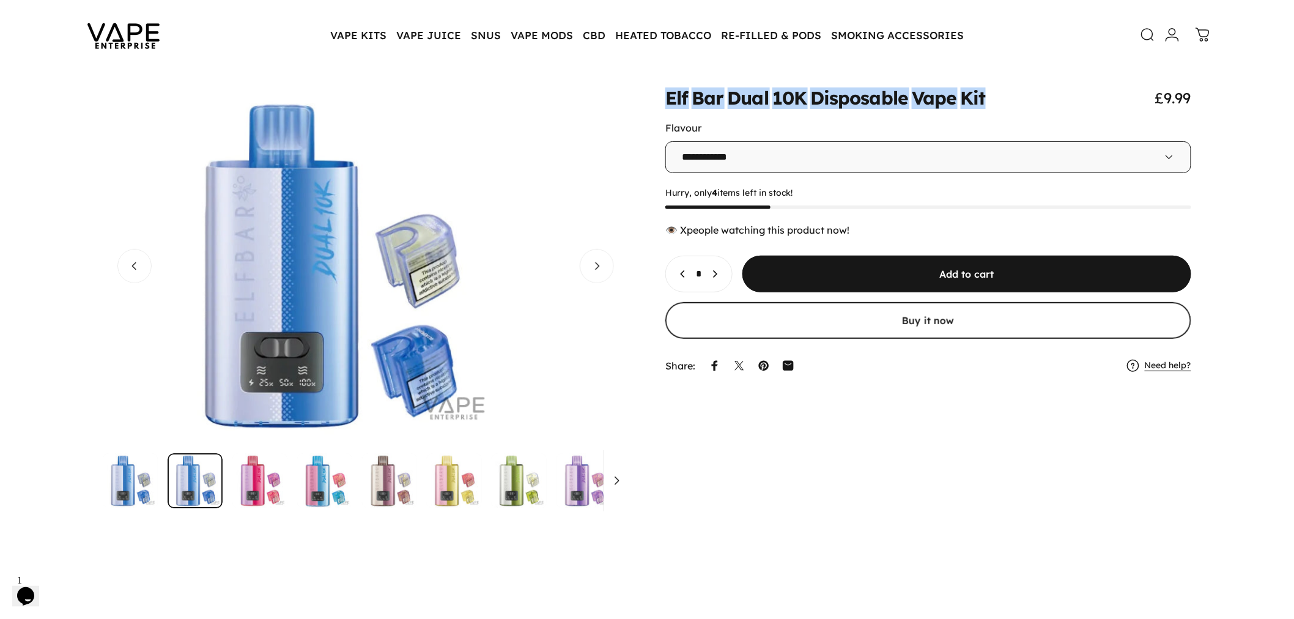
scroll to position [0, 526]
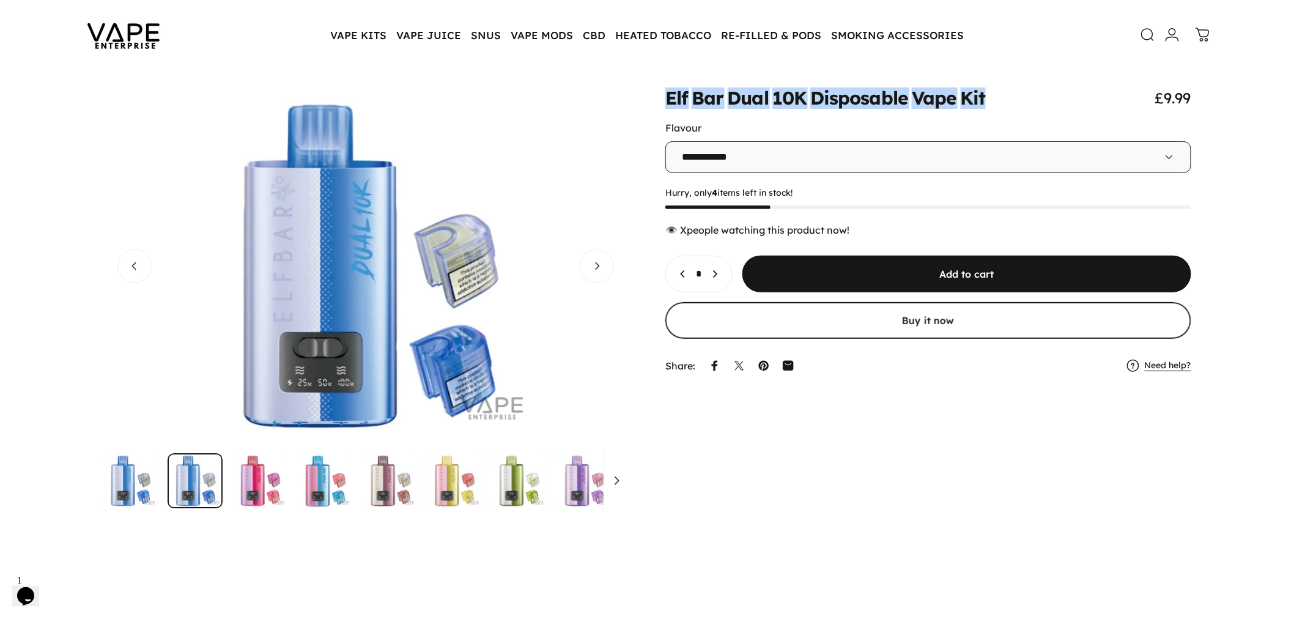
click at [256, 482] on img "Go to item" at bounding box center [259, 480] width 55 height 55
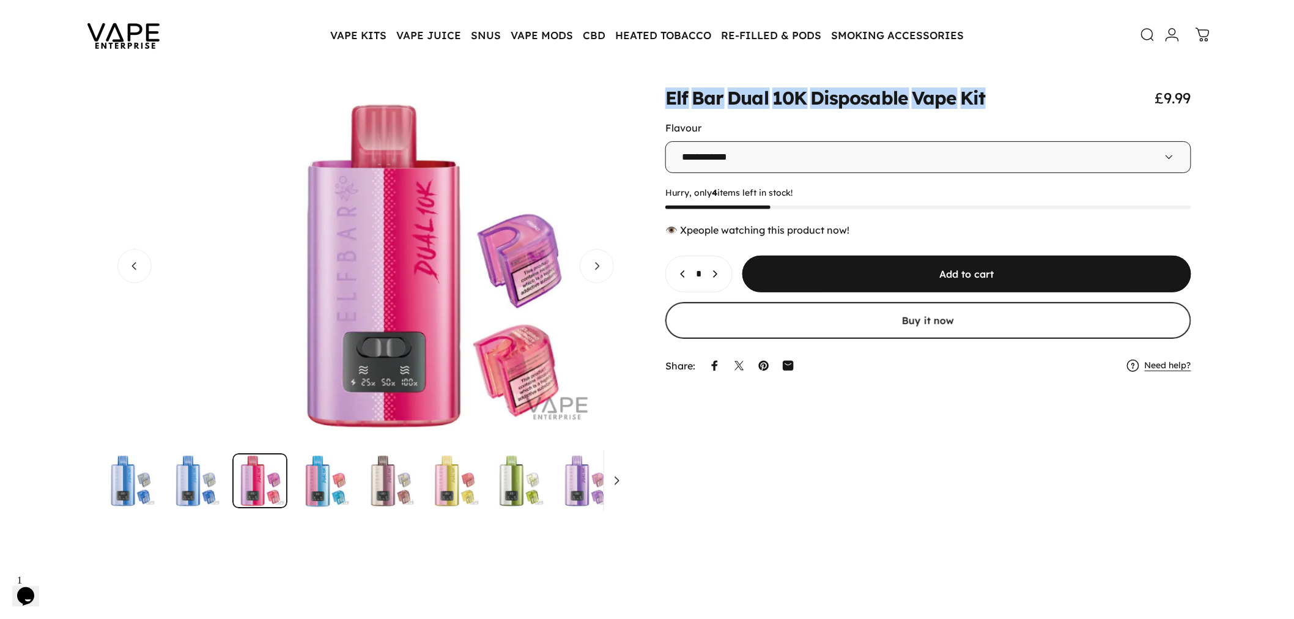
scroll to position [0, 1052]
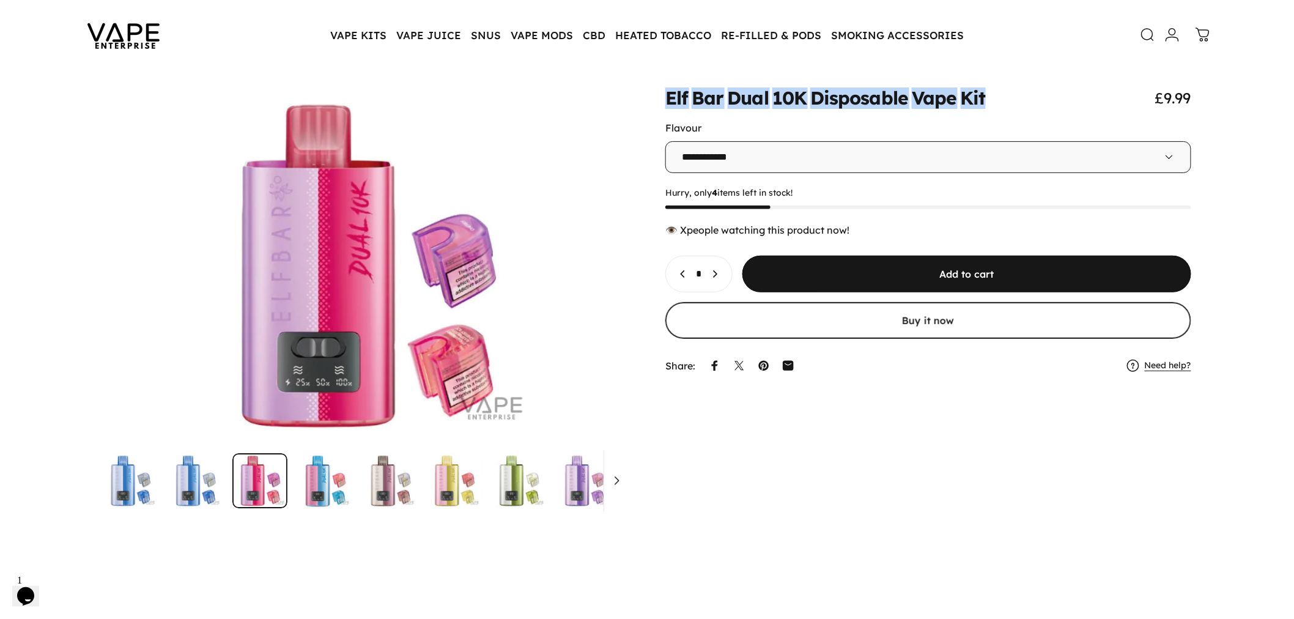
click at [742, 102] on animate-element "Dual" at bounding box center [748, 98] width 41 height 18
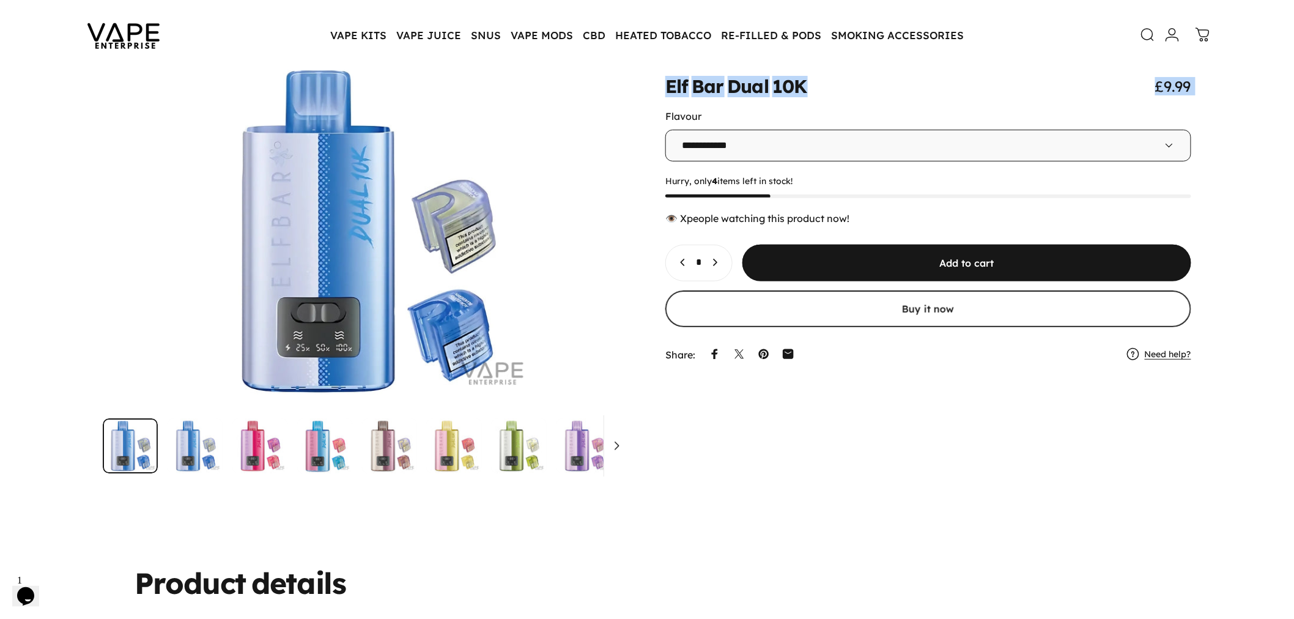
drag, startPoint x: 654, startPoint y: 86, endPoint x: 665, endPoint y: 86, distance: 11.0
click at [665, 86] on div "**********" at bounding box center [646, 263] width 1235 height 419
click at [750, 86] on animate-element "Dual" at bounding box center [748, 87] width 41 height 18
drag, startPoint x: 670, startPoint y: 86, endPoint x: 808, endPoint y: 88, distance: 138.8
click at [808, 88] on div "Elf Bar Dual 10K £9.99" at bounding box center [928, 86] width 526 height 18
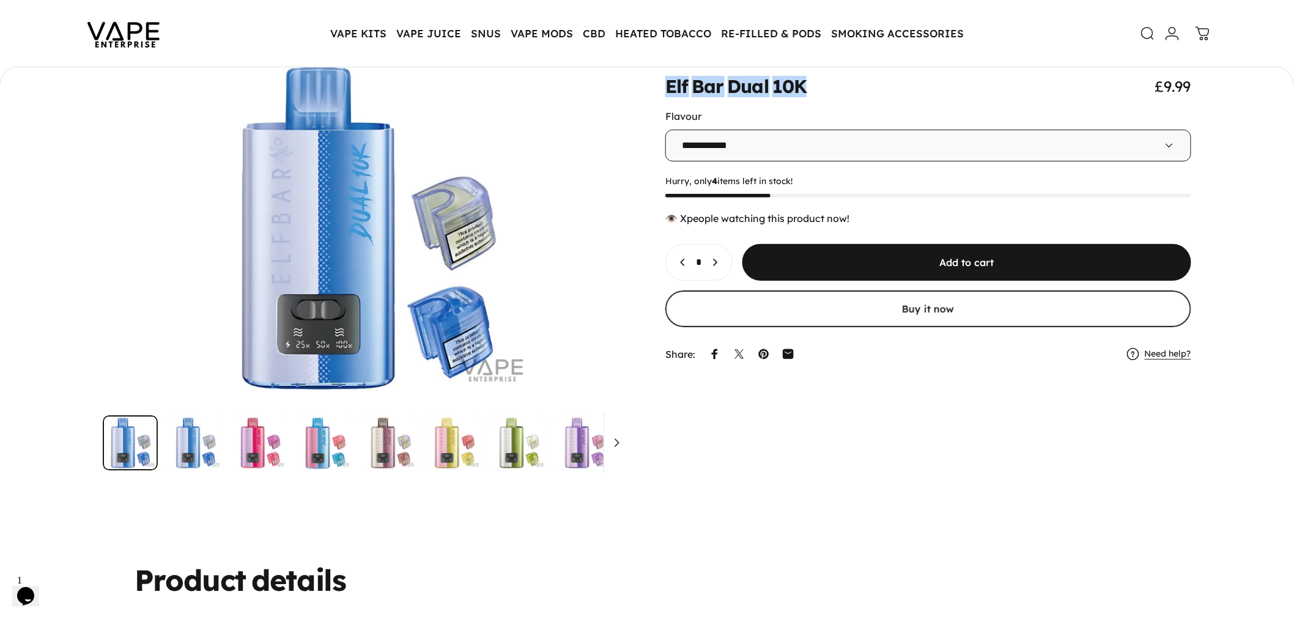
copy split-words "Elf Bar Dual 10K"
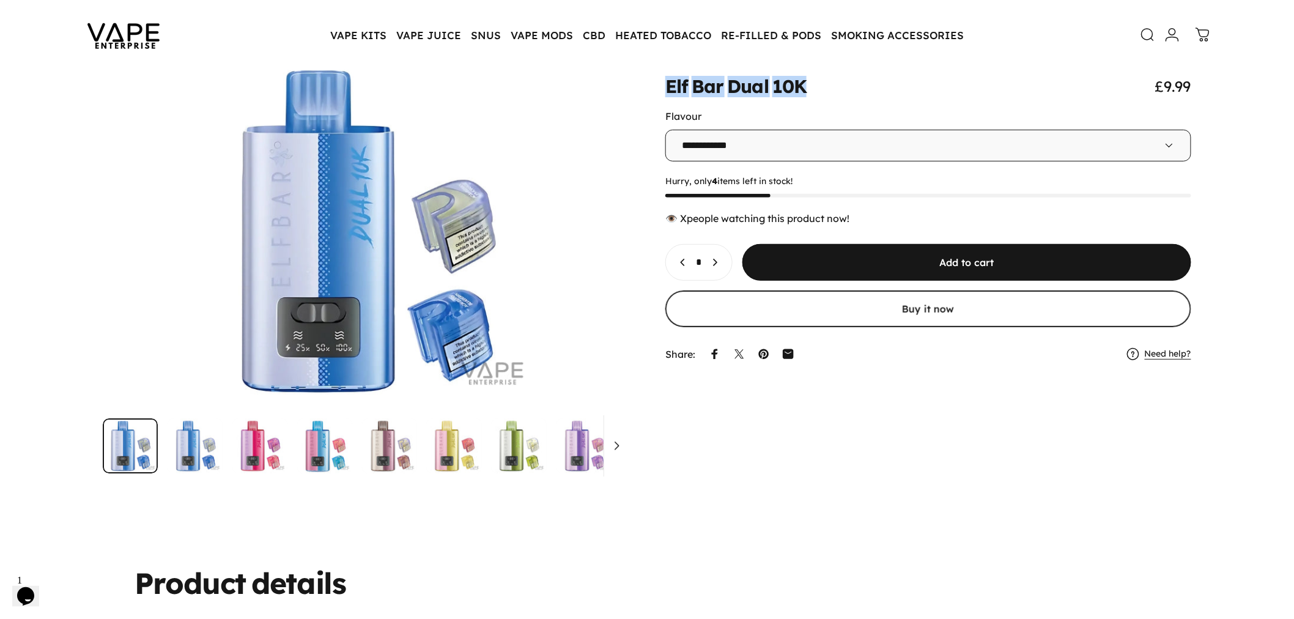
scroll to position [104, 0]
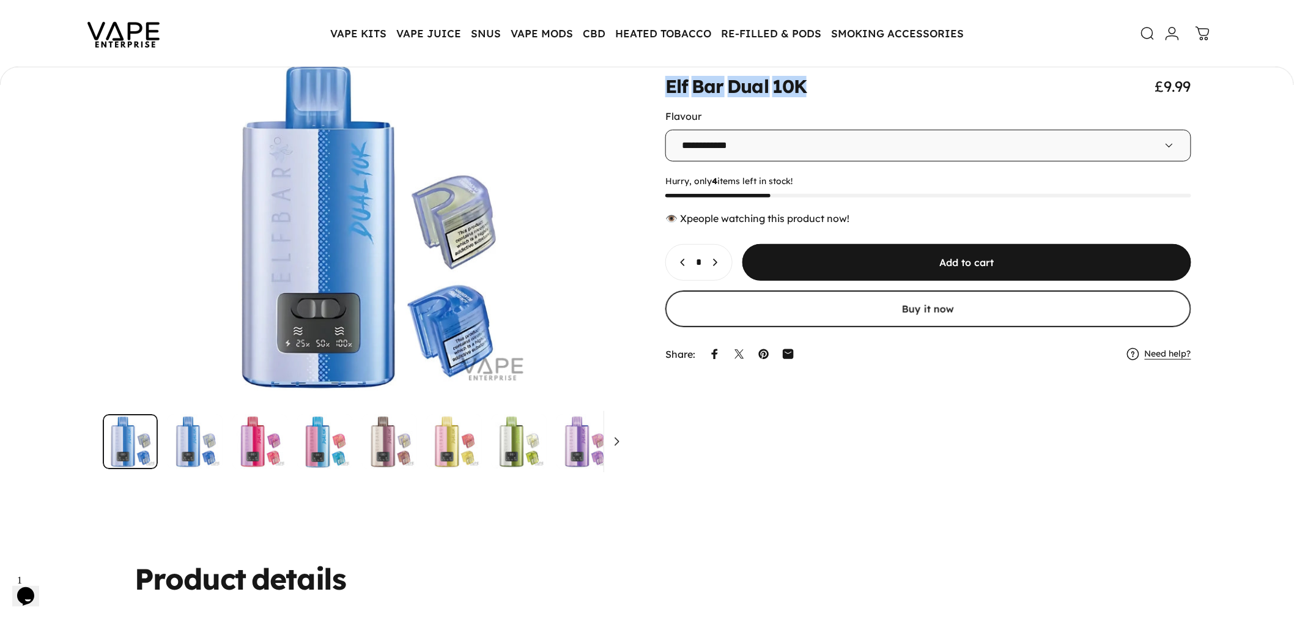
click at [792, 130] on select "**********" at bounding box center [928, 146] width 526 height 32
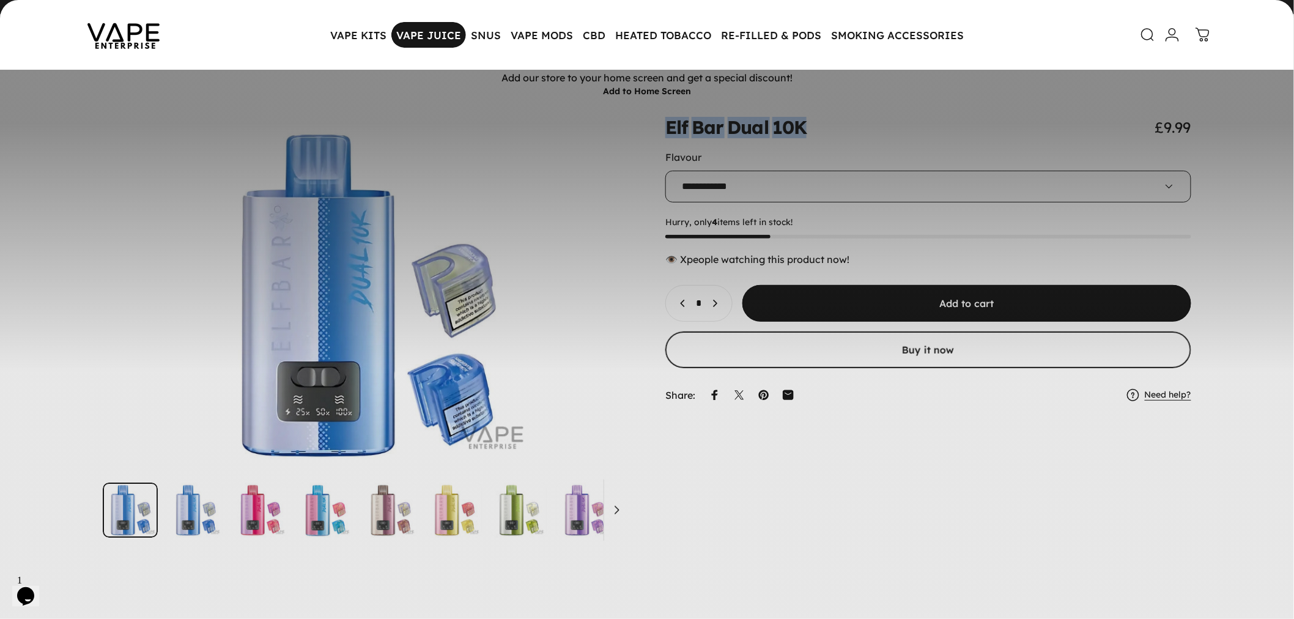
scroll to position [1, 0]
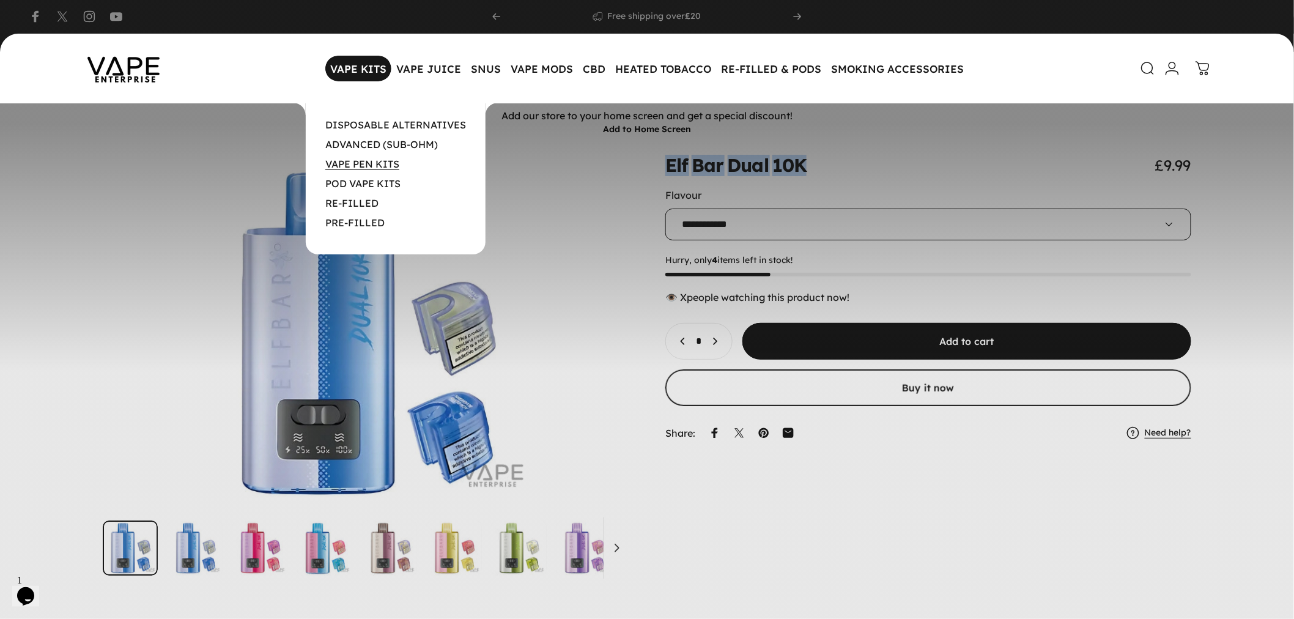
click at [358, 164] on link "VAPE PEN KITS" at bounding box center [362, 164] width 74 height 12
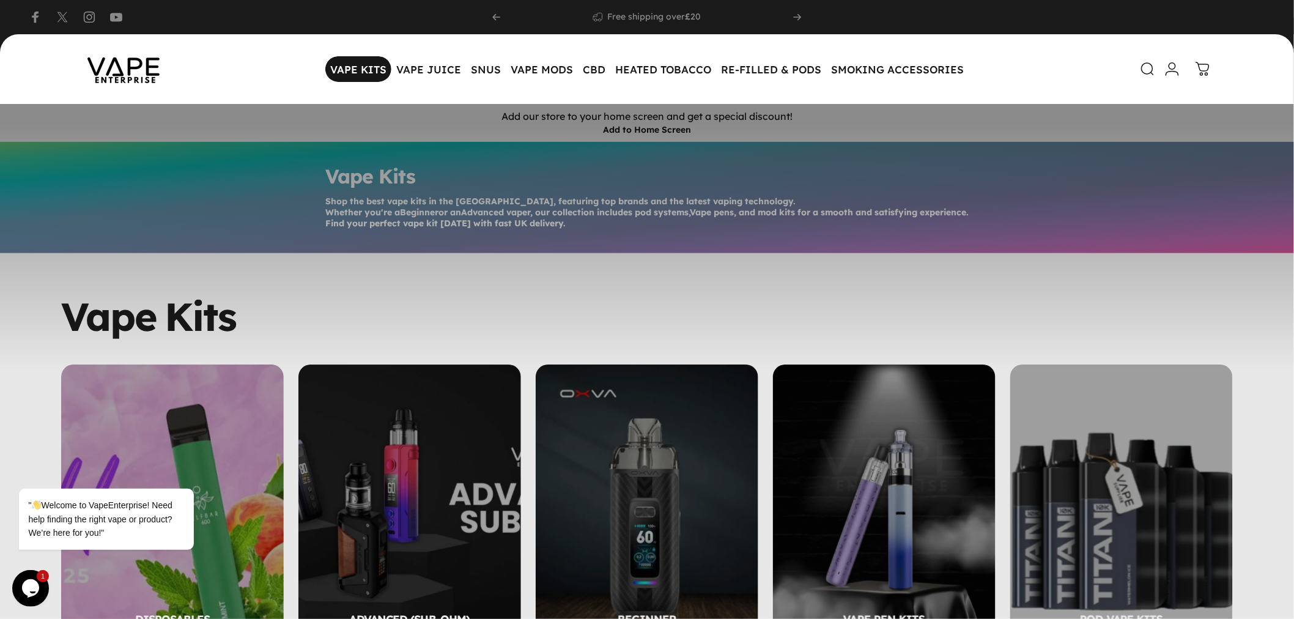
click at [371, 70] on magnet-element "VAPE KITS VAPE KITS" at bounding box center [358, 69] width 66 height 26
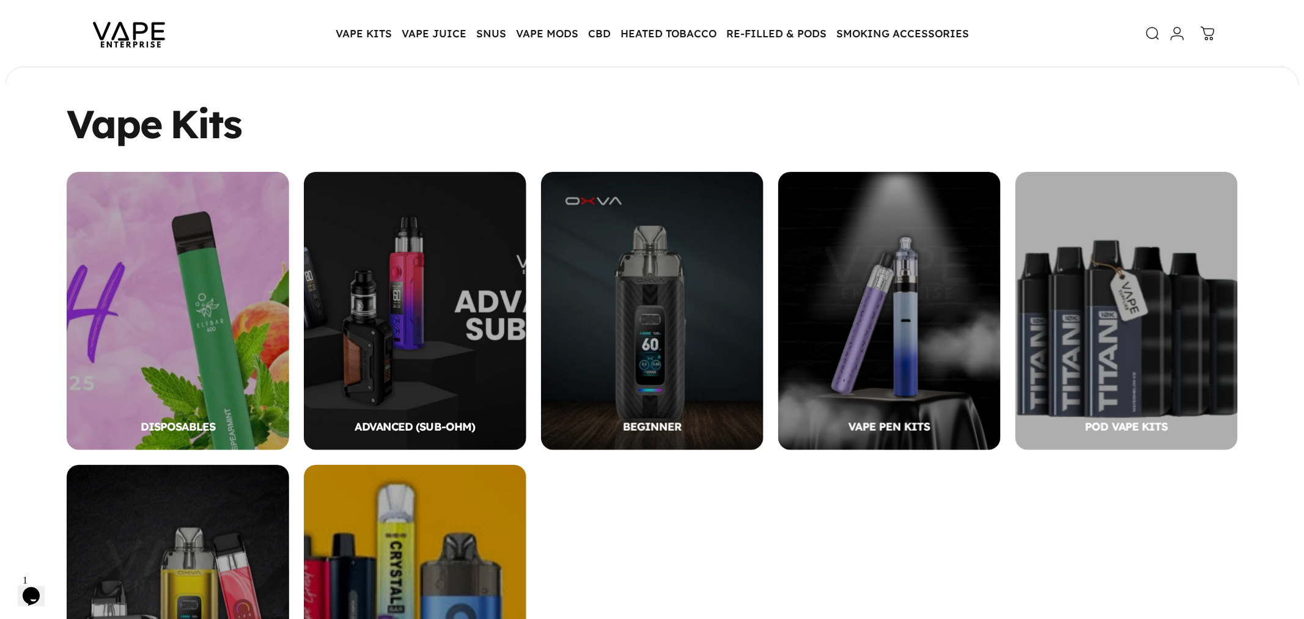
scroll to position [133, 0]
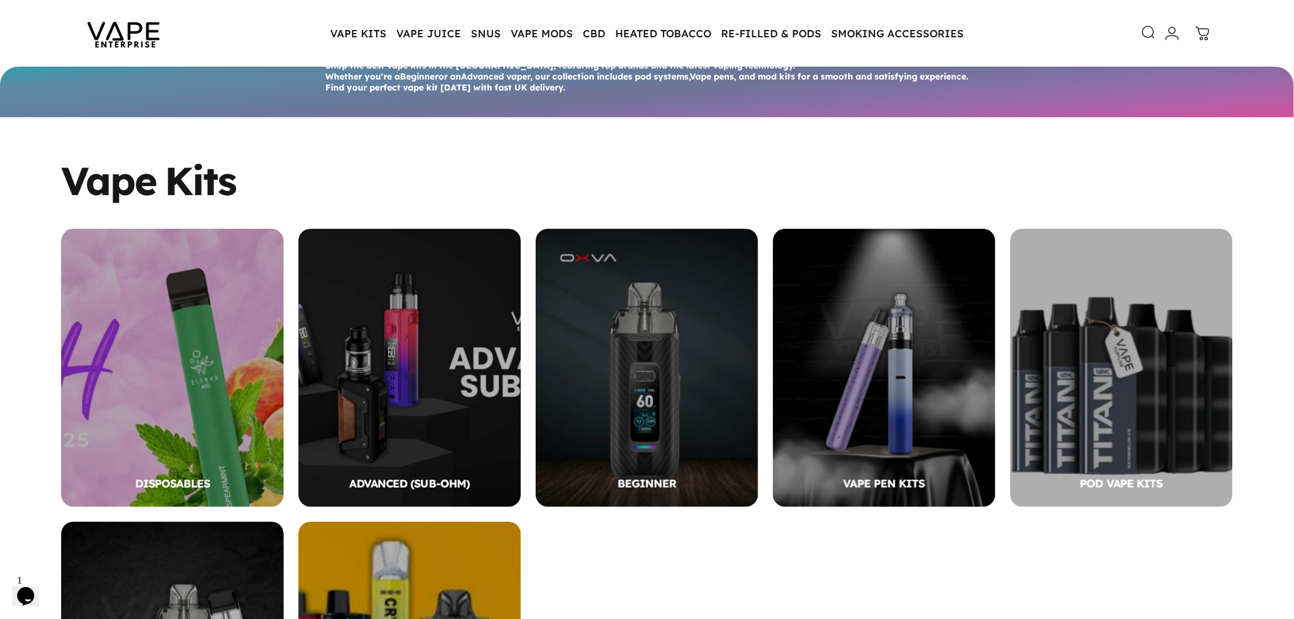
click at [1146, 28] on icon at bounding box center [1149, 32] width 15 height 15
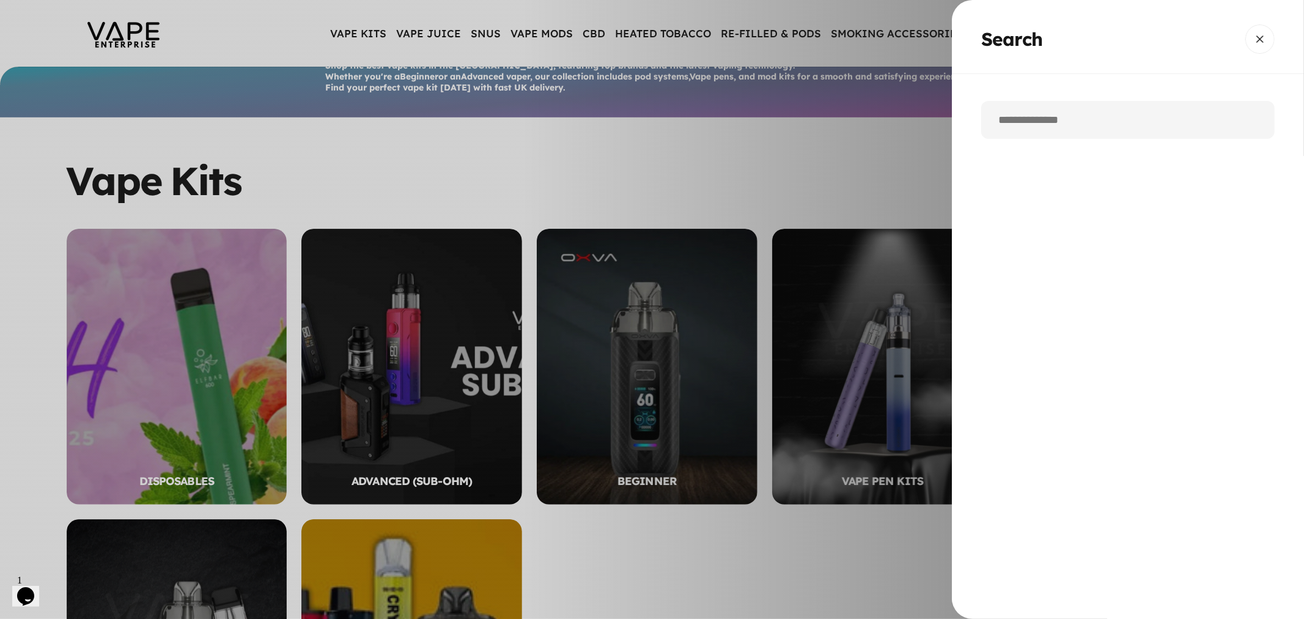
click at [1018, 128] on input "Search" at bounding box center [1128, 120] width 294 height 38
type input "*"
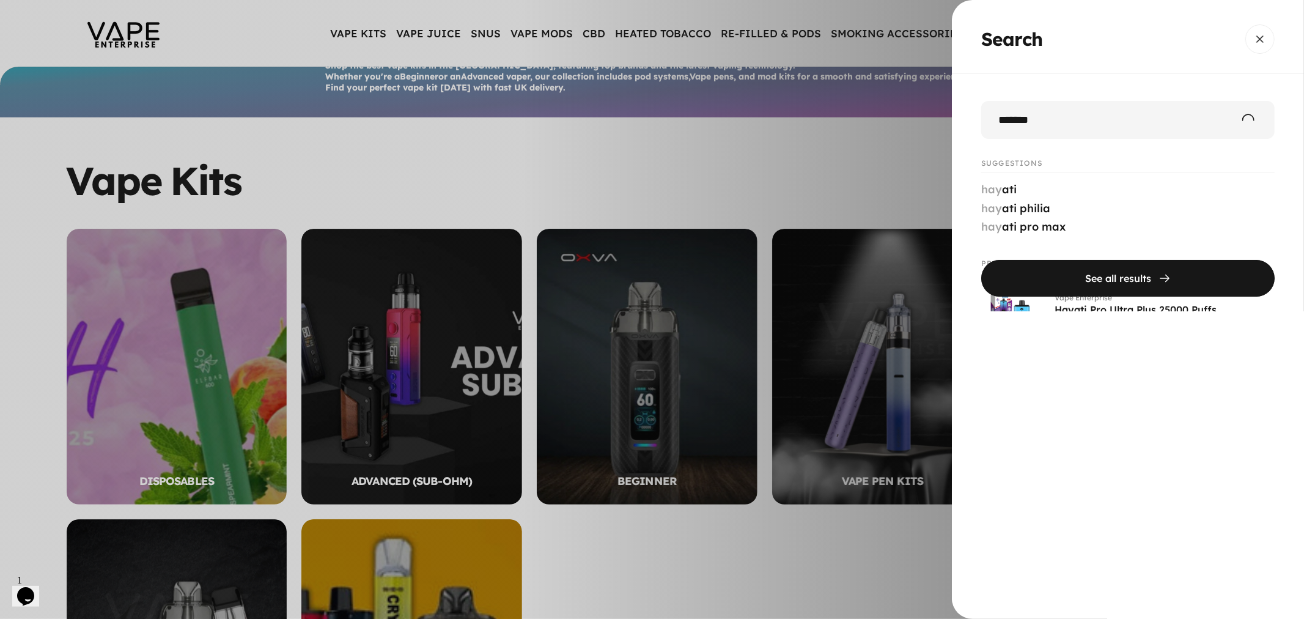
type input "******"
click at [981, 260] on button "See all results" at bounding box center [1128, 278] width 294 height 37
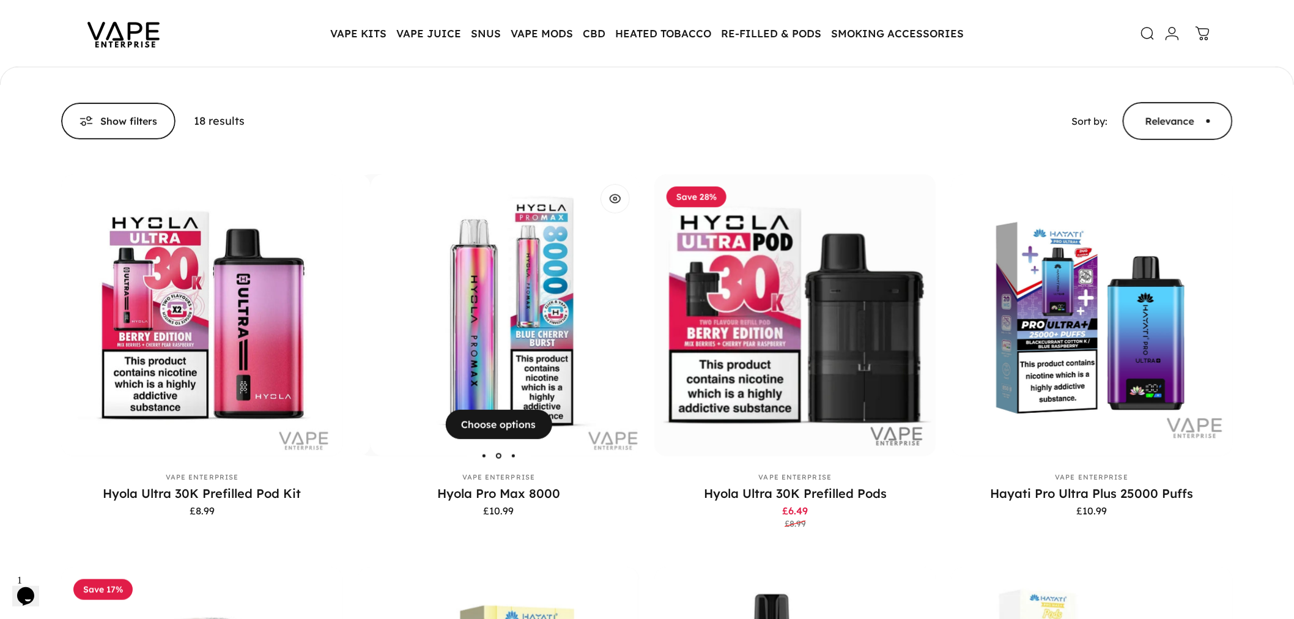
scroll to position [200, 0]
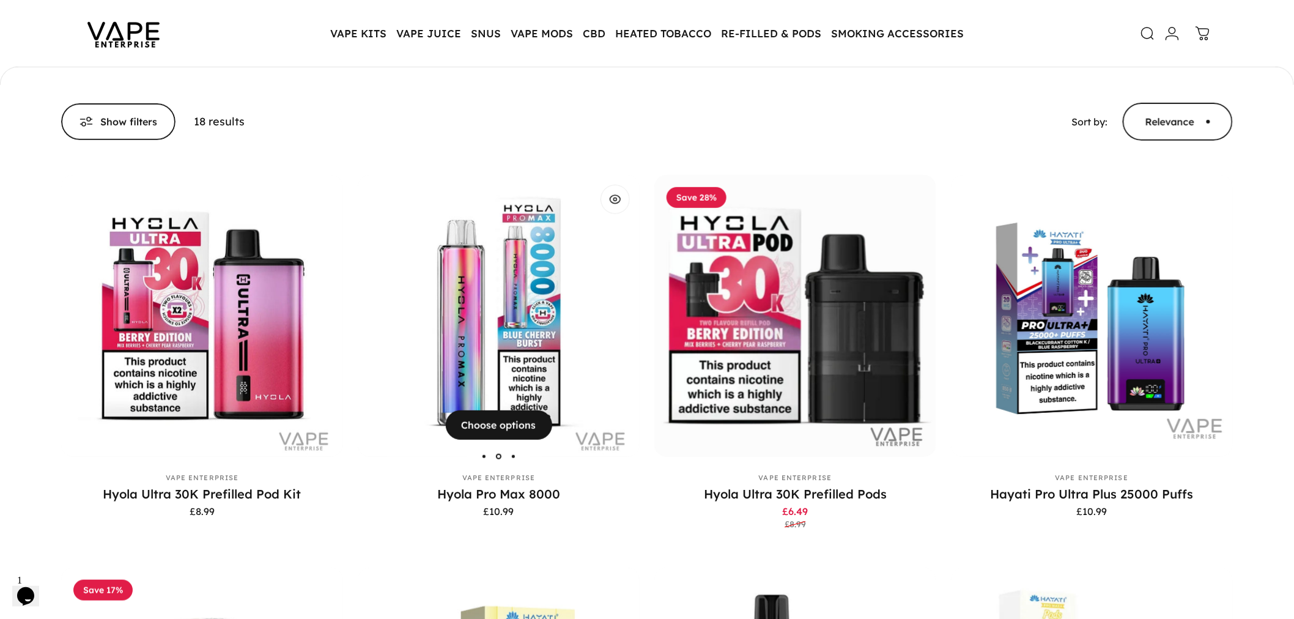
click at [497, 273] on img "Hyola Pro Max 8000" at bounding box center [499, 316] width 282 height 282
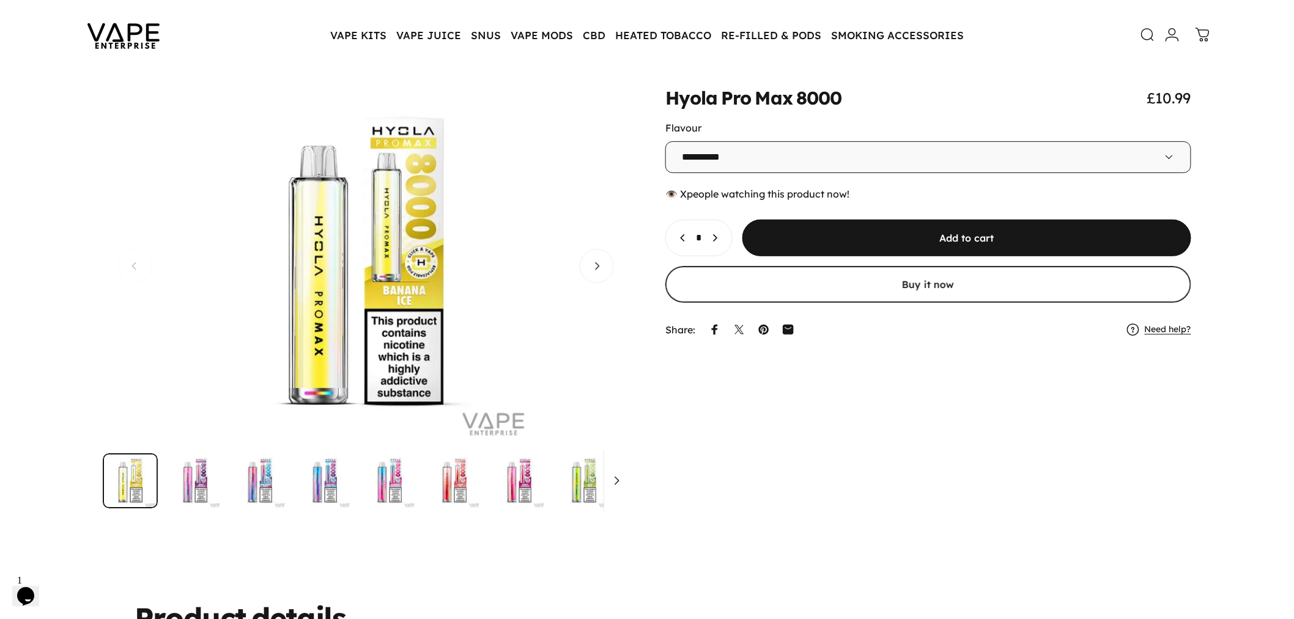
scroll to position [68, 0]
click at [593, 474] on img "Go to item" at bounding box center [583, 479] width 55 height 55
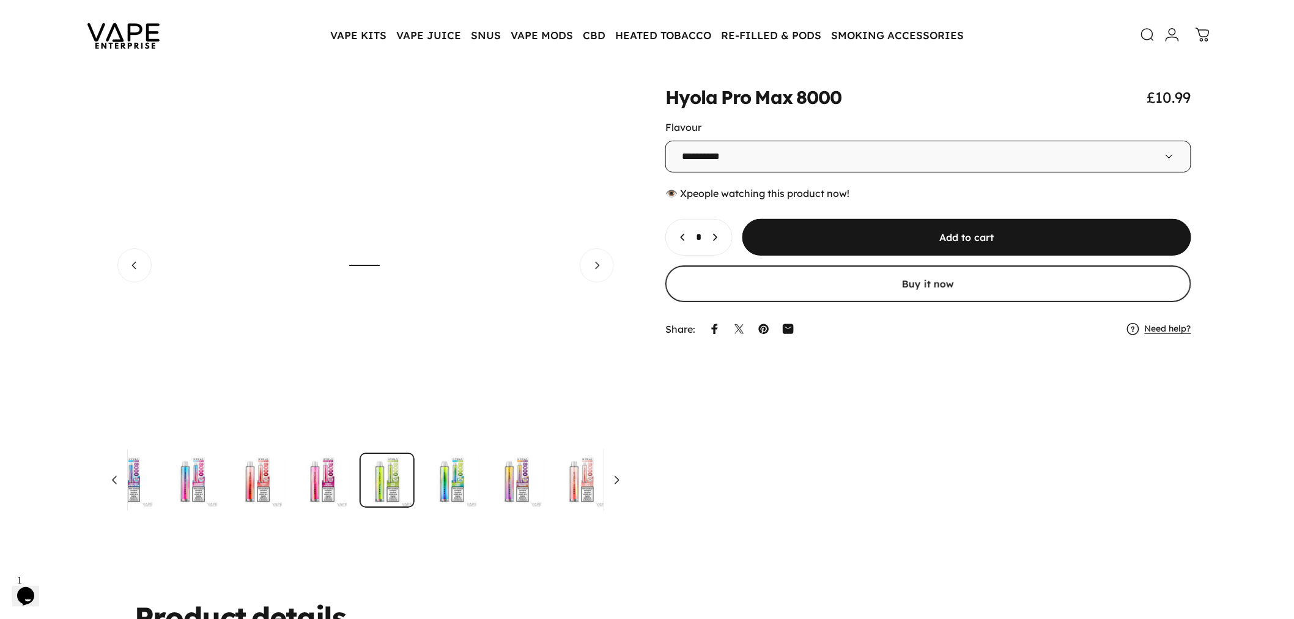
scroll to position [0, 218]
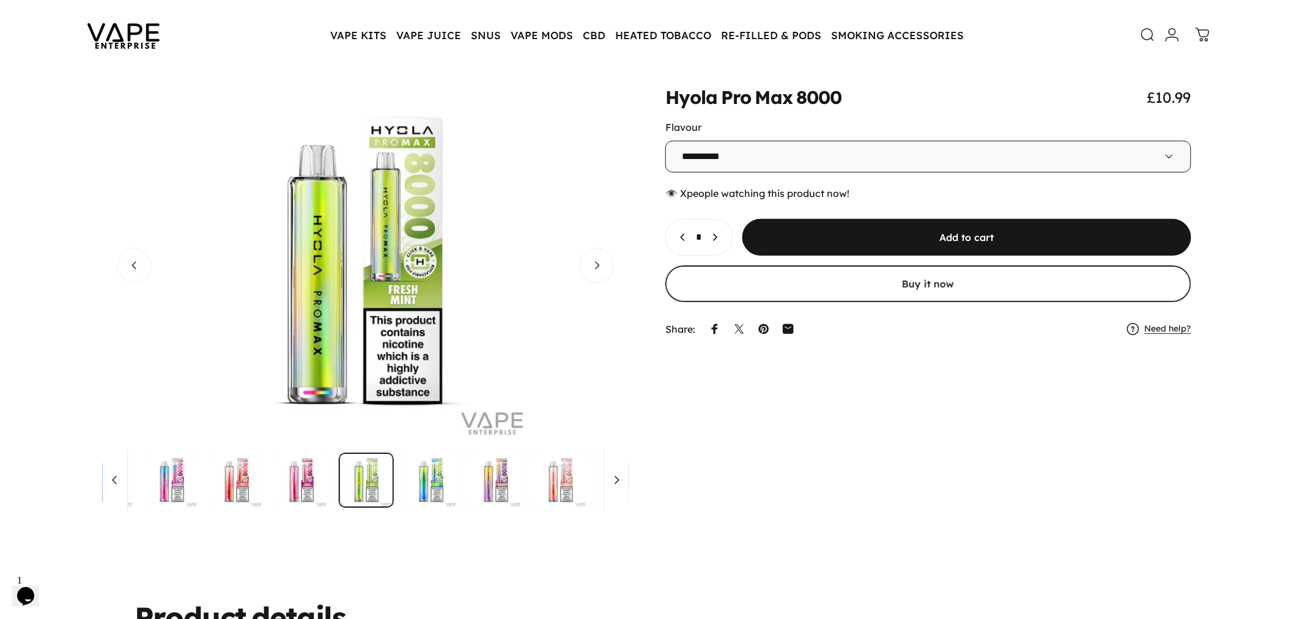
click at [503, 477] on img "Go to item" at bounding box center [495, 479] width 55 height 55
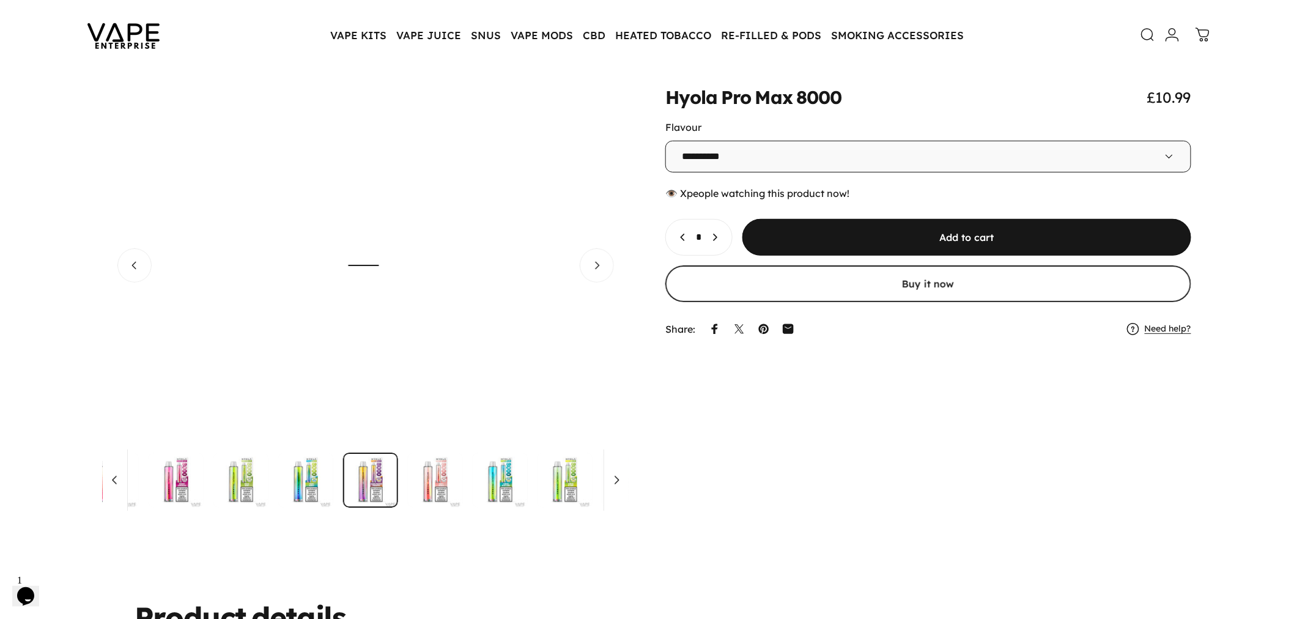
scroll to position [0, 347]
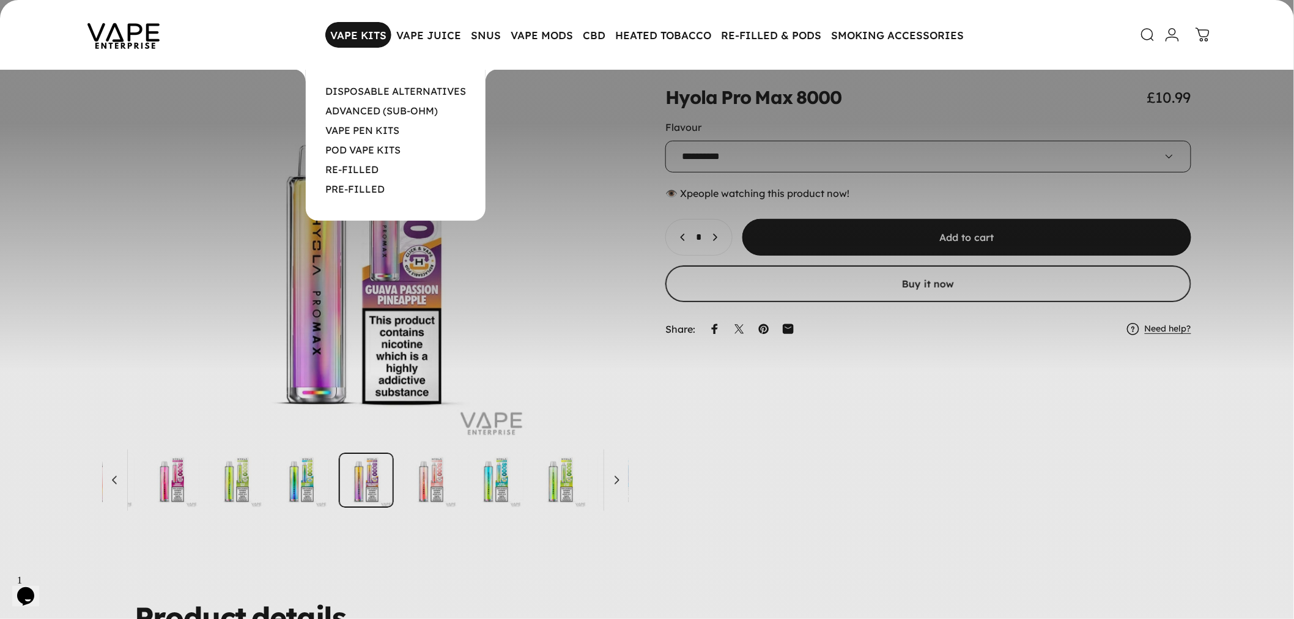
click at [361, 40] on magnet-element "VAPE KITS VAPE KITS" at bounding box center [358, 35] width 66 height 26
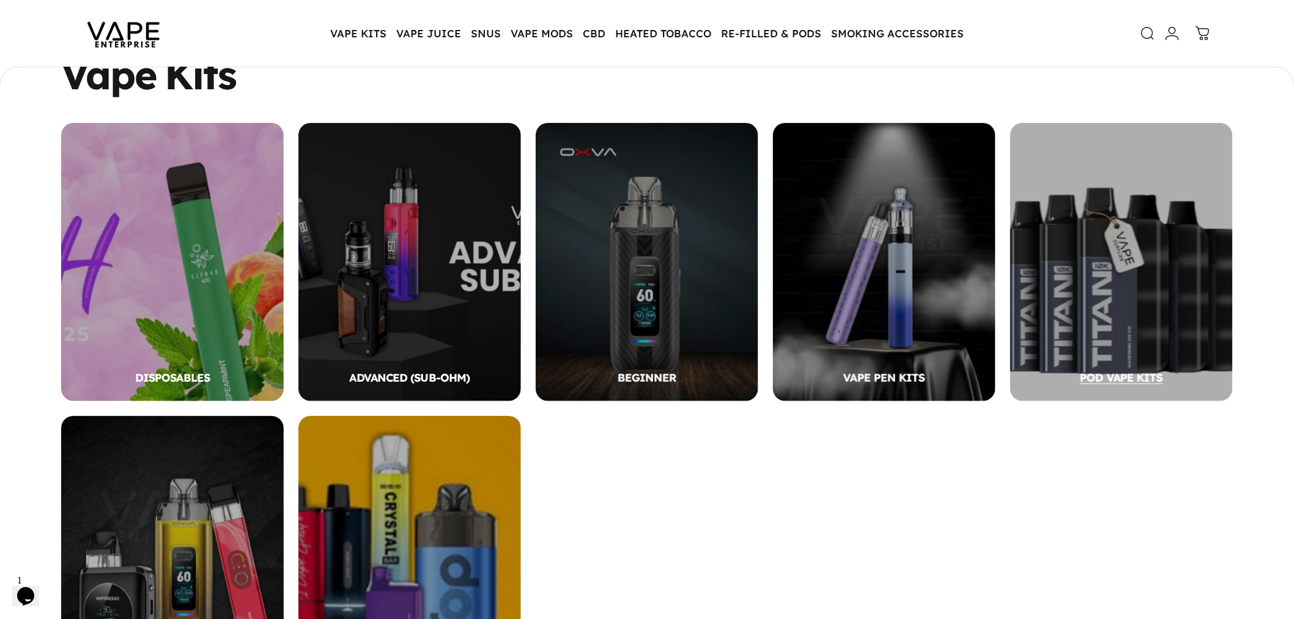
click at [1115, 317] on div "POD VAPE KITS" at bounding box center [1121, 262] width 223 height 278
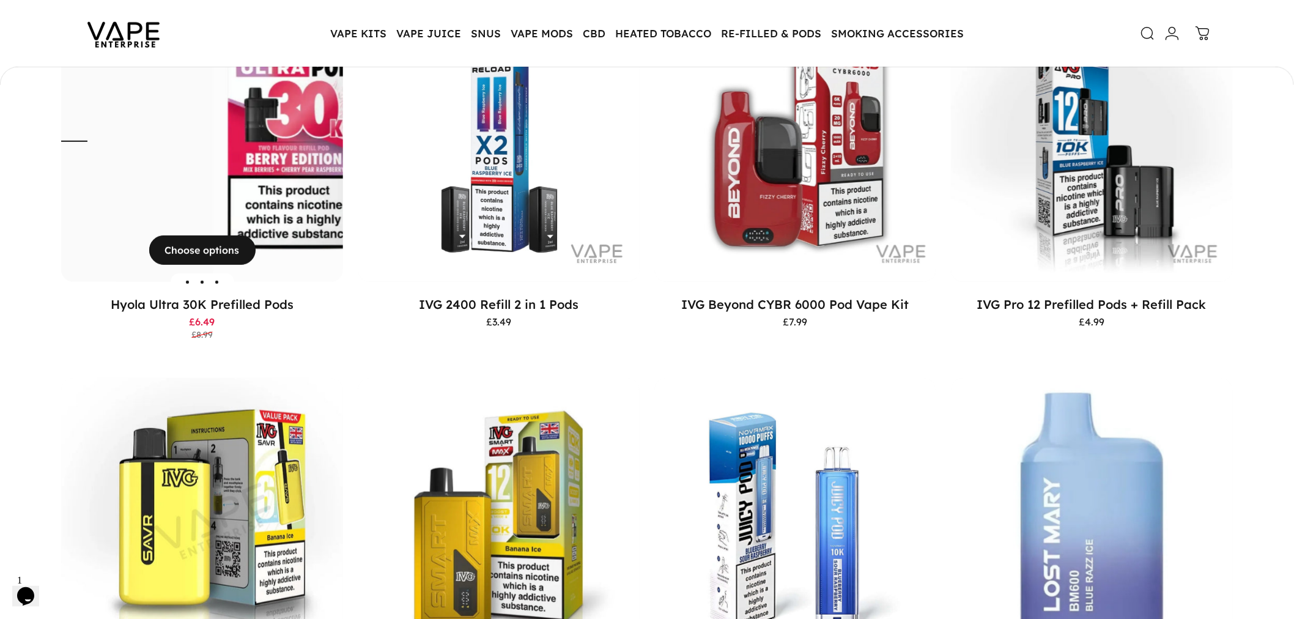
scroll to position [2276, 0]
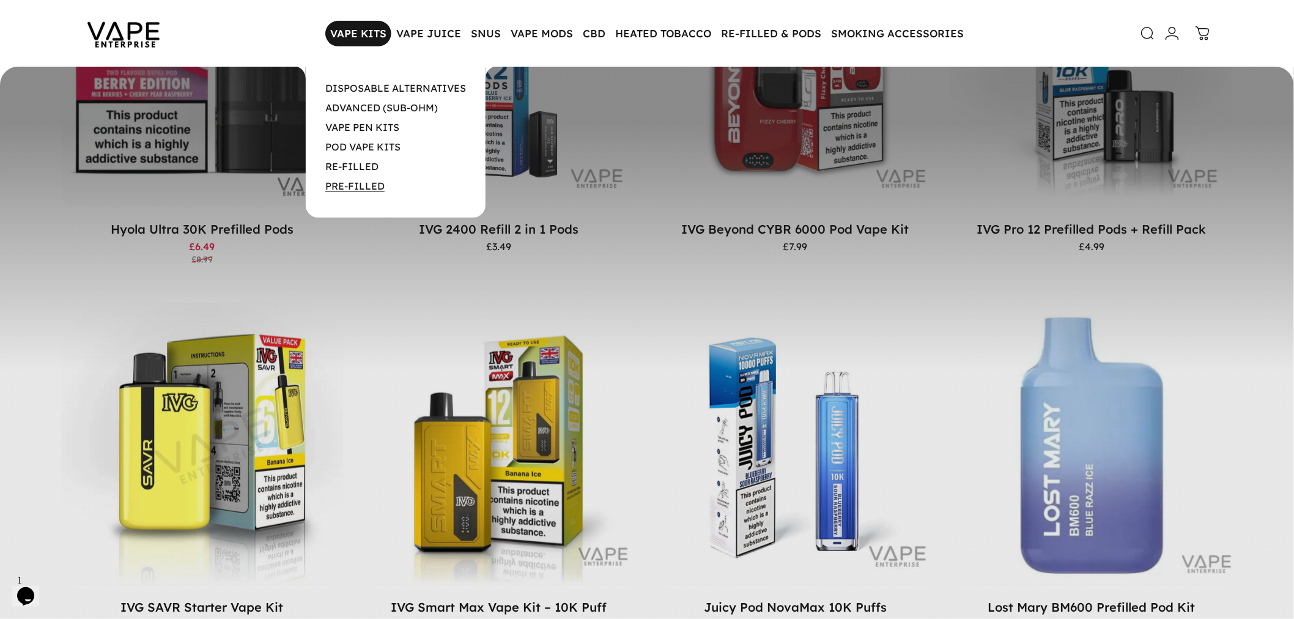
click at [346, 185] on link "PRE-FILLED" at bounding box center [354, 186] width 59 height 12
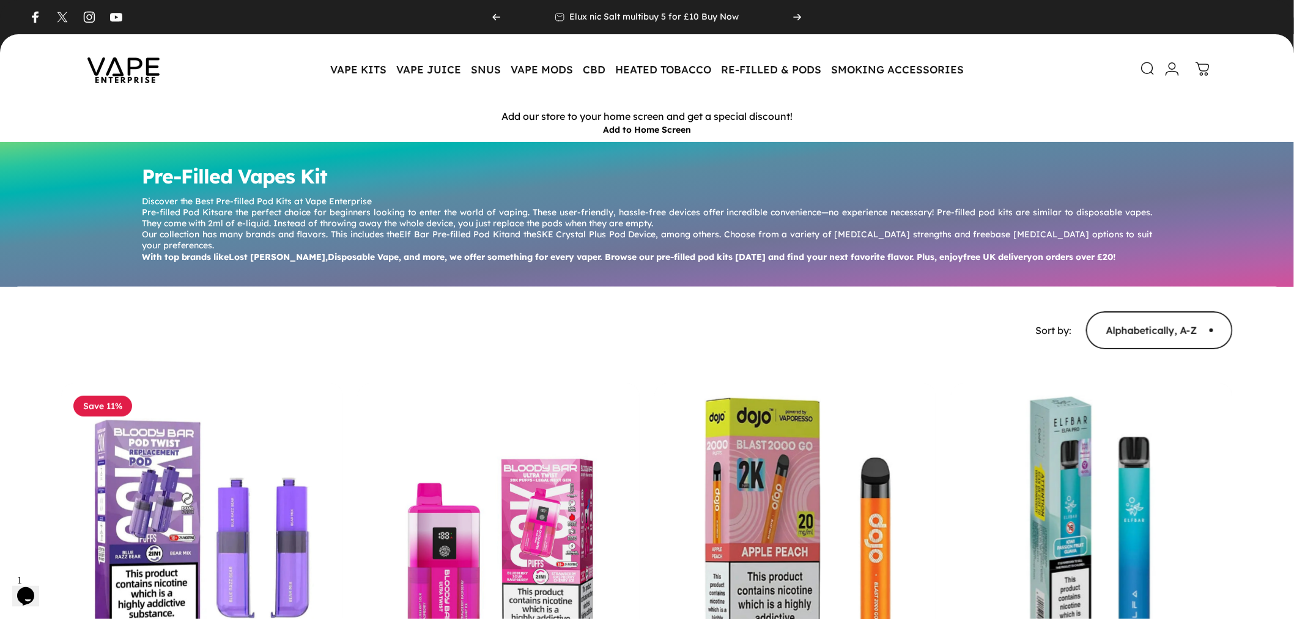
click at [1142, 68] on icon at bounding box center [1147, 68] width 15 height 15
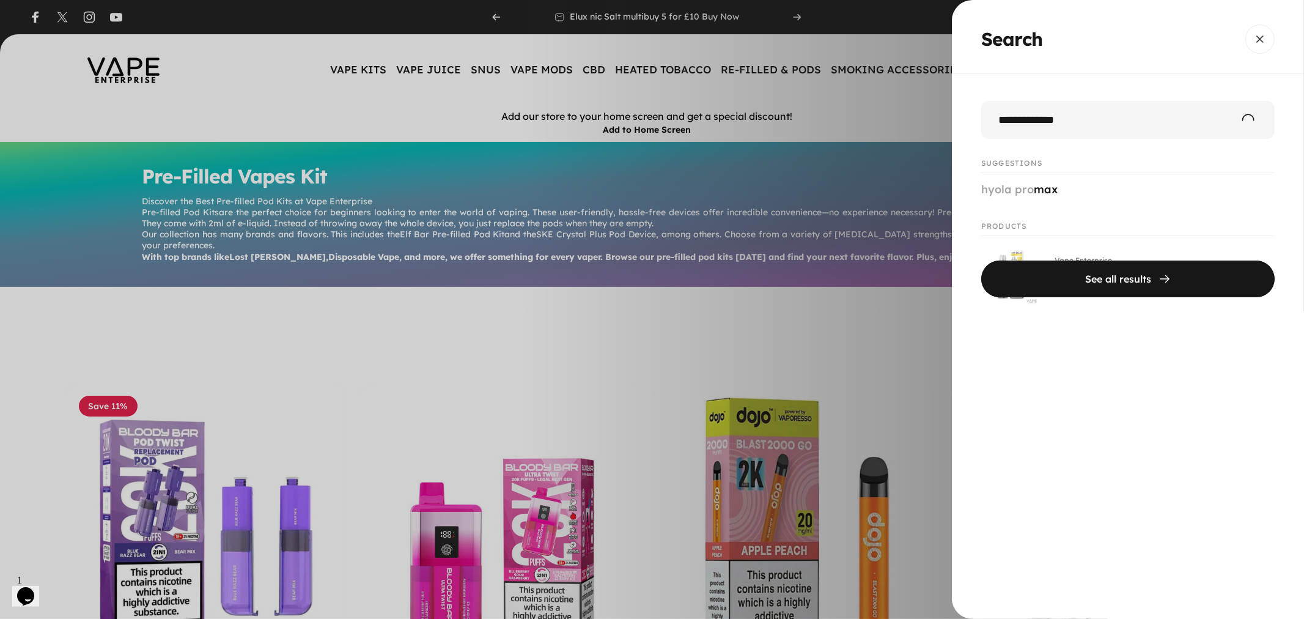
type input "**********"
click at [981, 260] on button "See all results" at bounding box center [1128, 278] width 294 height 37
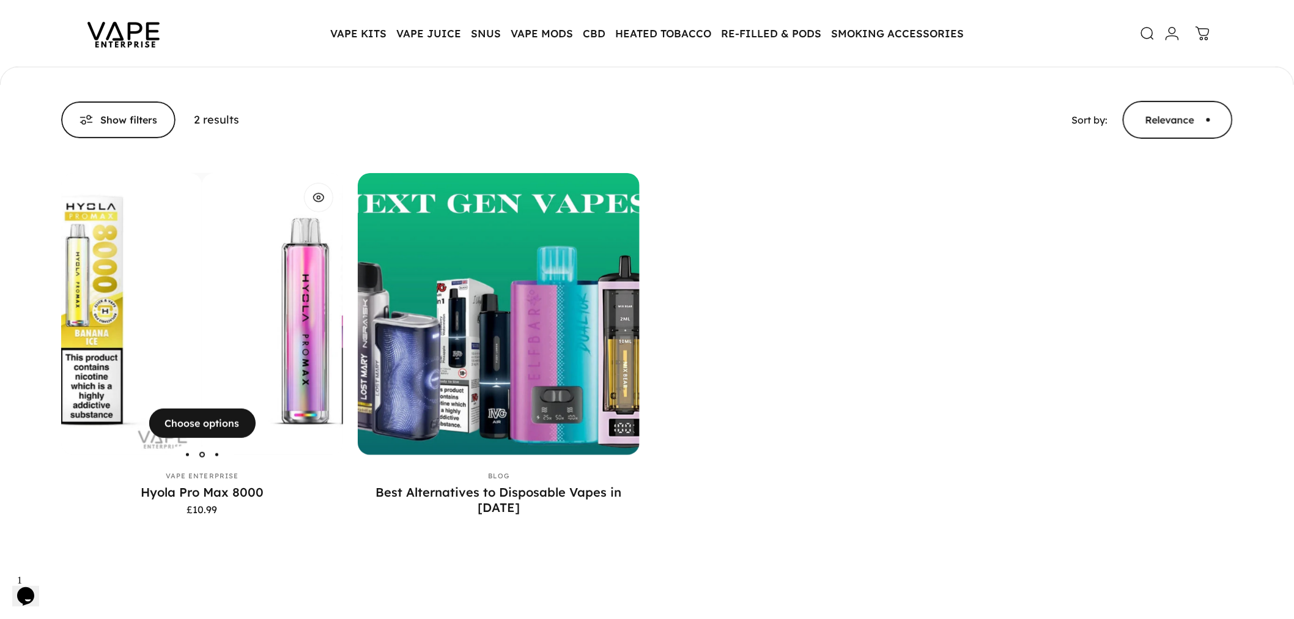
scroll to position [201, 0]
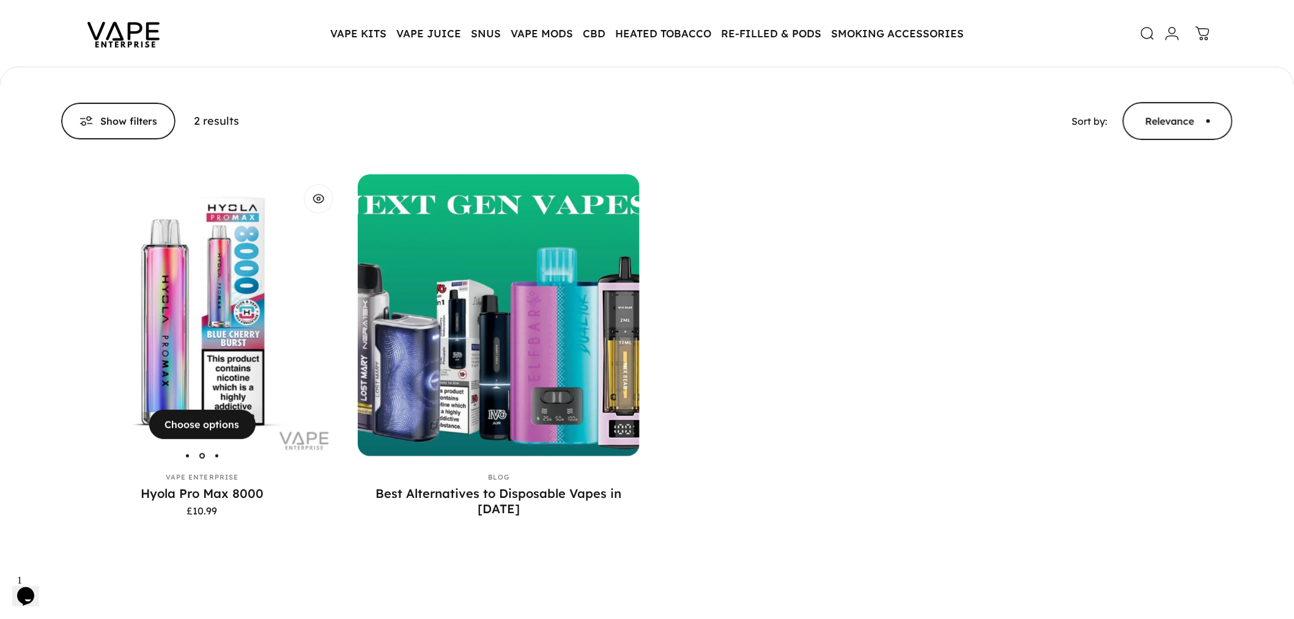
click at [218, 328] on img "Hyola Pro Max 8000" at bounding box center [203, 315] width 282 height 282
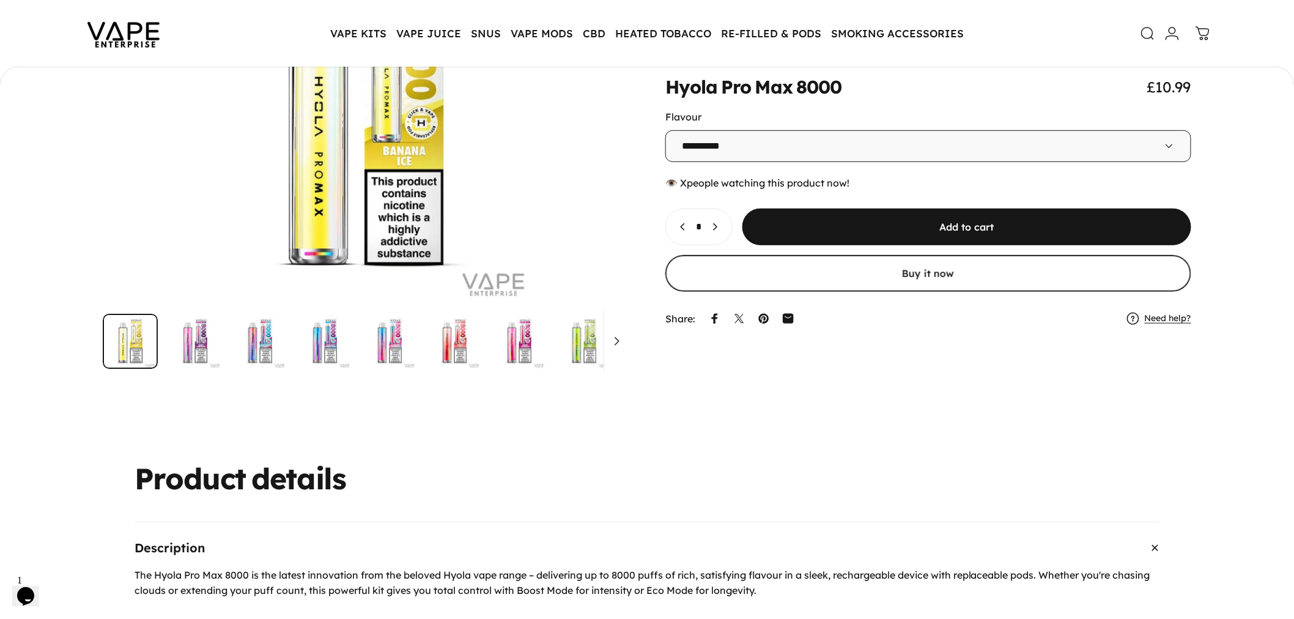
scroll to position [202, 0]
click at [728, 138] on select "**********" at bounding box center [928, 146] width 526 height 32
click at [723, 133] on select "**********" at bounding box center [928, 146] width 526 height 32
click at [604, 484] on div "Product details" at bounding box center [647, 480] width 1172 height 28
